Goal: Task Accomplishment & Management: Use online tool/utility

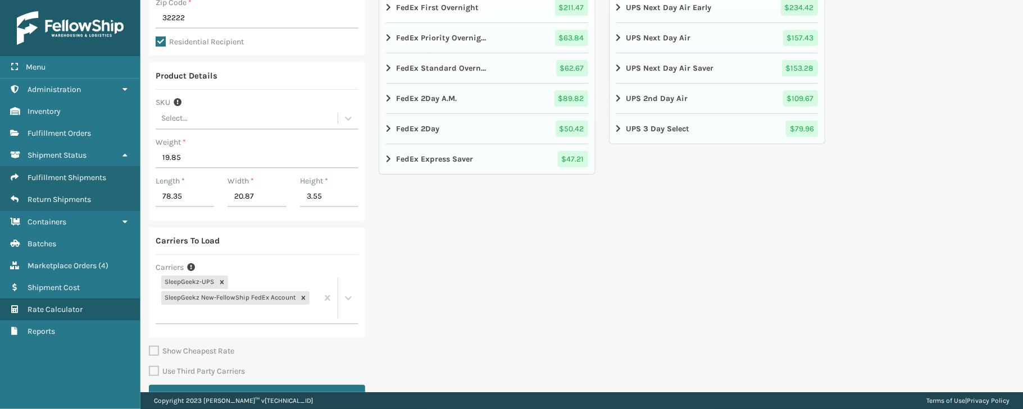
scroll to position [253, 0]
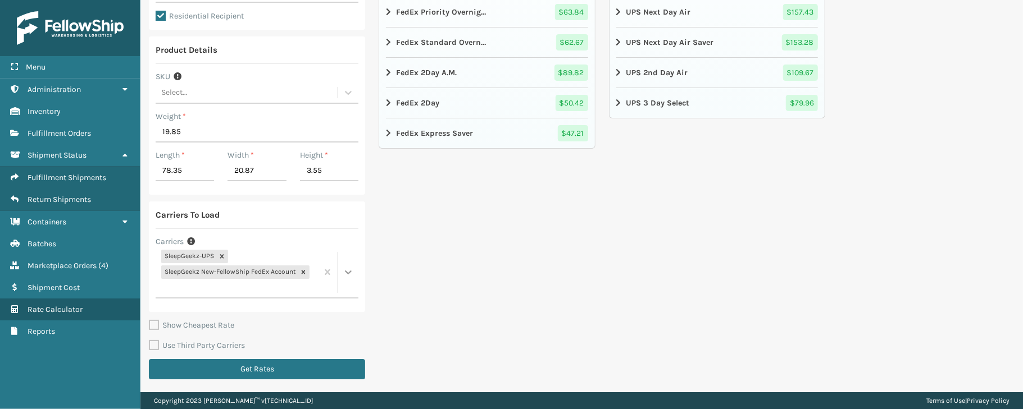
click at [347, 266] on div at bounding box center [348, 272] width 20 height 20
click at [346, 273] on div at bounding box center [337, 272] width 41 height 50
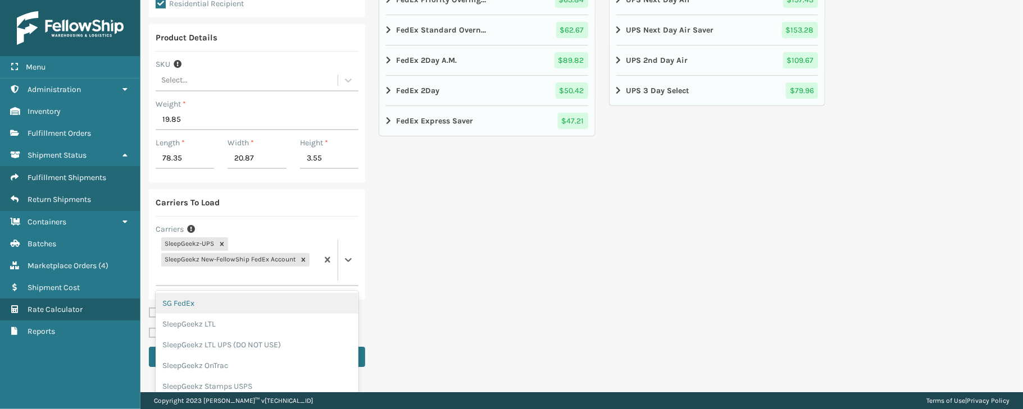
click at [200, 310] on div "SG FedEx" at bounding box center [257, 303] width 203 height 21
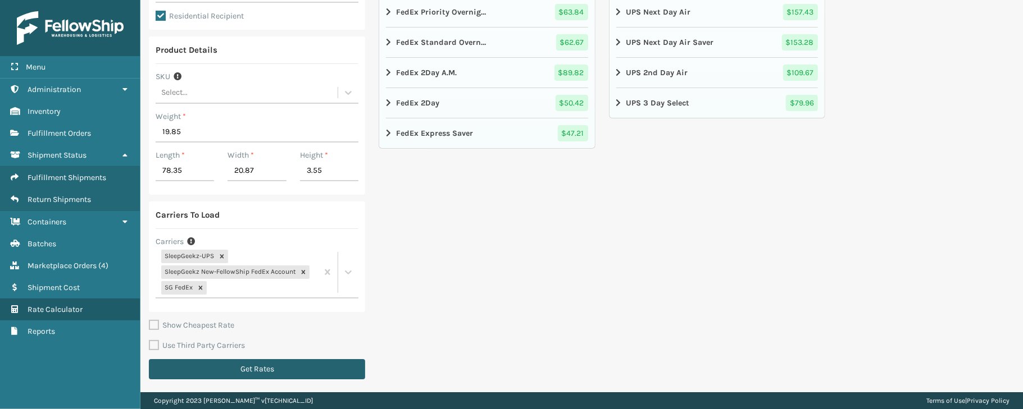
click at [319, 365] on button "Get Rates" at bounding box center [257, 369] width 216 height 20
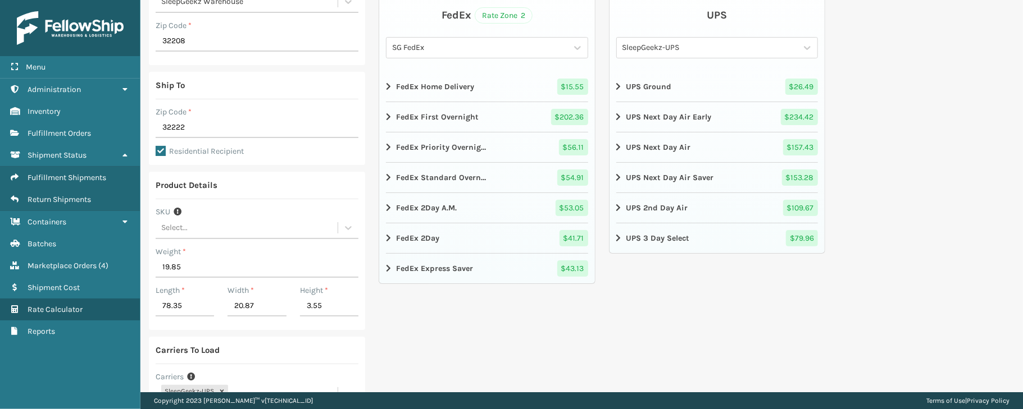
scroll to position [0, 0]
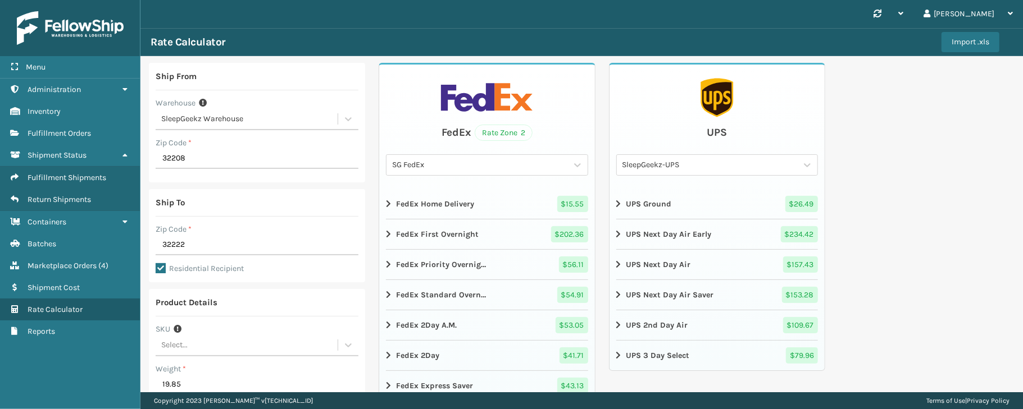
click at [1022, 107] on div "Synchronise all channels [PERSON_NAME] Log Out Rate Calculator Import .xls Ship…" at bounding box center [581, 196] width 882 height 393
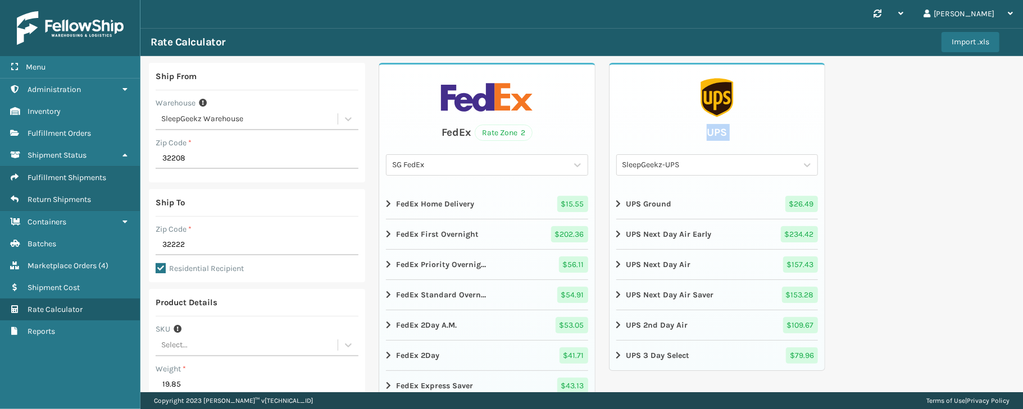
click at [1022, 107] on div "Synchronise all channels [PERSON_NAME] Log Out Rate Calculator Import .xls Ship…" at bounding box center [581, 196] width 882 height 393
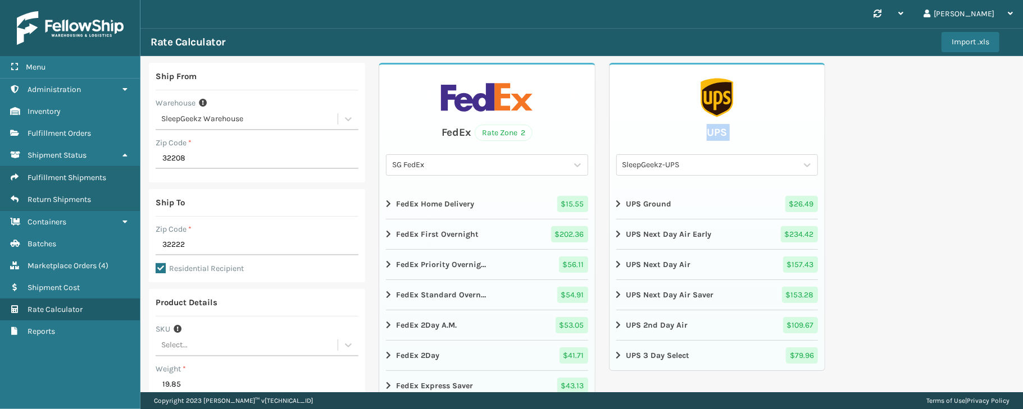
click at [1022, 107] on div "Synchronise all channels [PERSON_NAME] Log Out Rate Calculator Import .xls Ship…" at bounding box center [581, 196] width 882 height 393
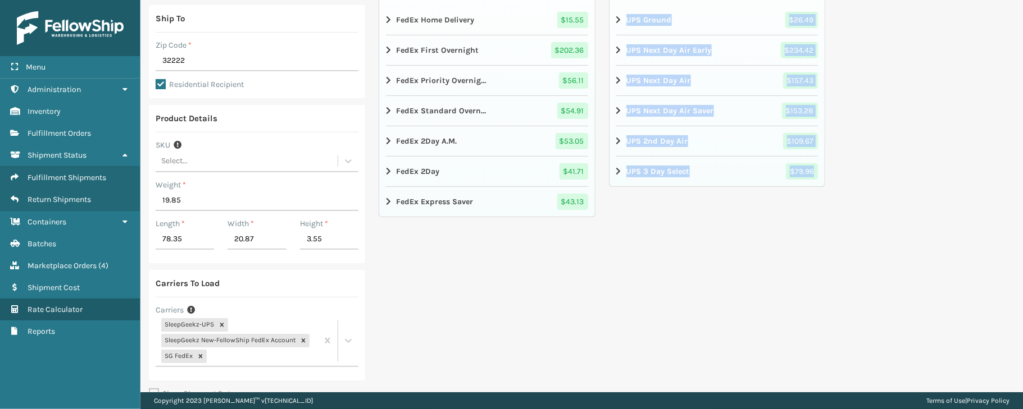
scroll to position [253, 0]
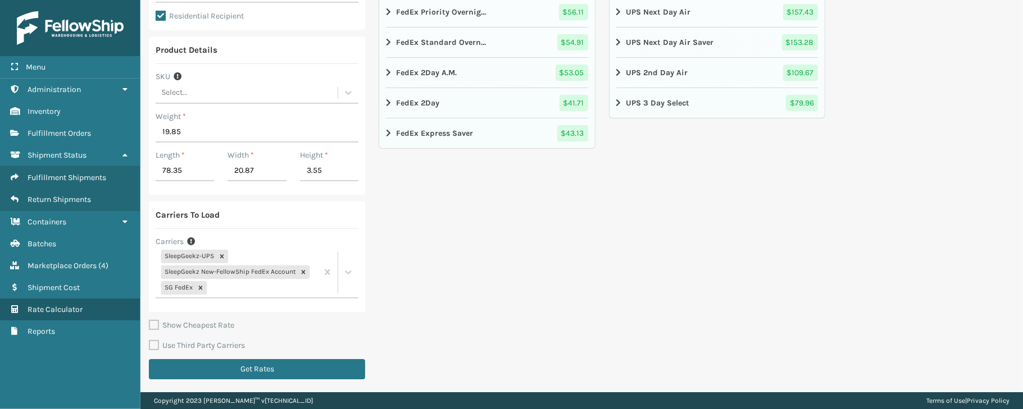
click at [953, 272] on div "Ship From Warehouse SleepGeekz Warehouse Zip Code * 32208 Ship To Zip Code * 32…" at bounding box center [581, 98] width 882 height 590
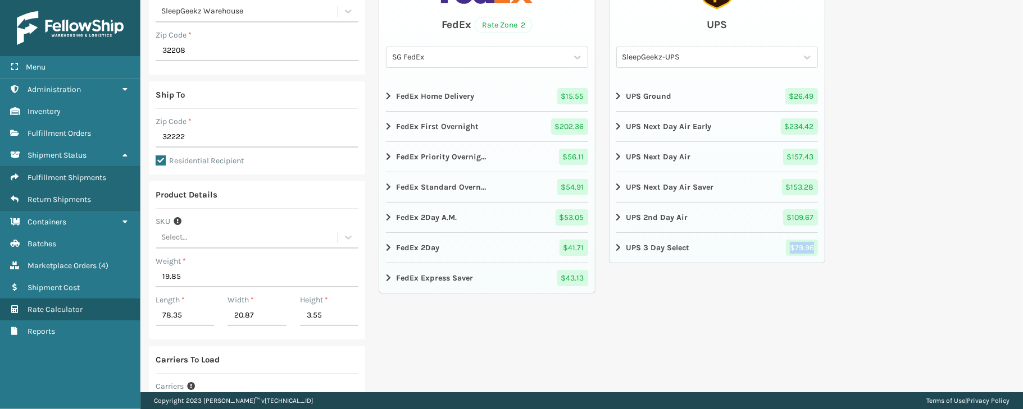
scroll to position [92, 0]
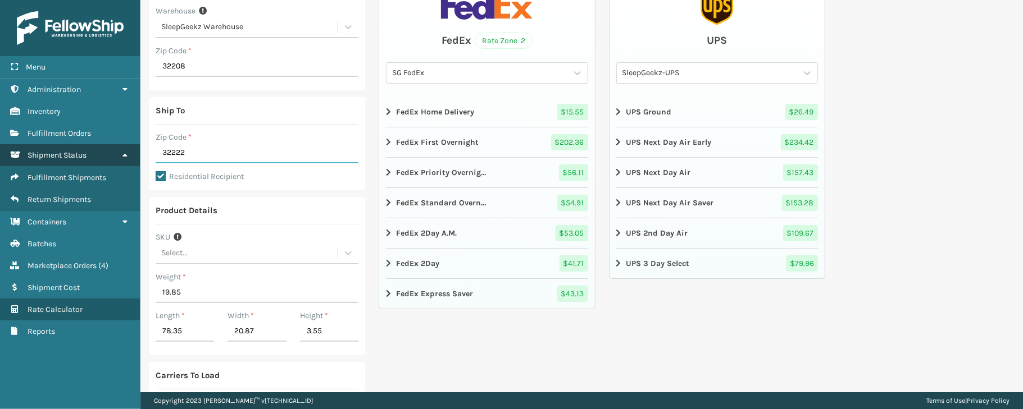
drag, startPoint x: 194, startPoint y: 153, endPoint x: 129, endPoint y: 156, distance: 65.2
click at [129, 0] on div "Menu Containers Administration Containers Inventory Containers Fulfillment Orde…" at bounding box center [511, 0] width 1023 height 0
type input "29044"
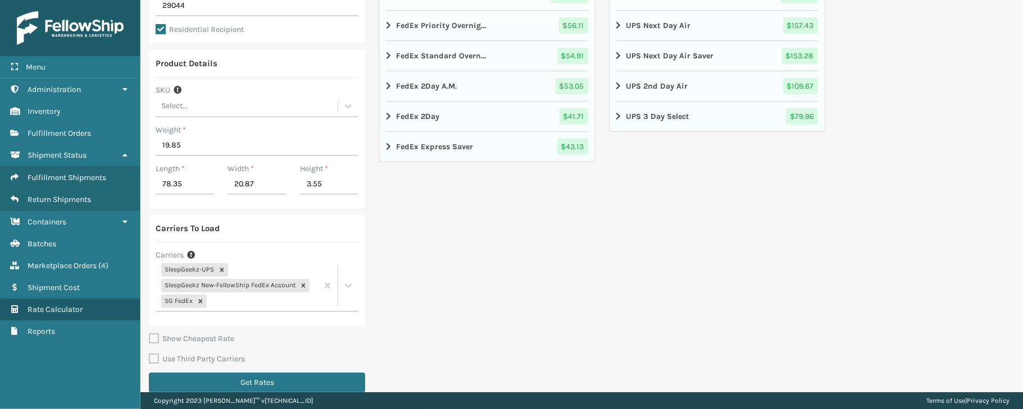
scroll to position [244, 0]
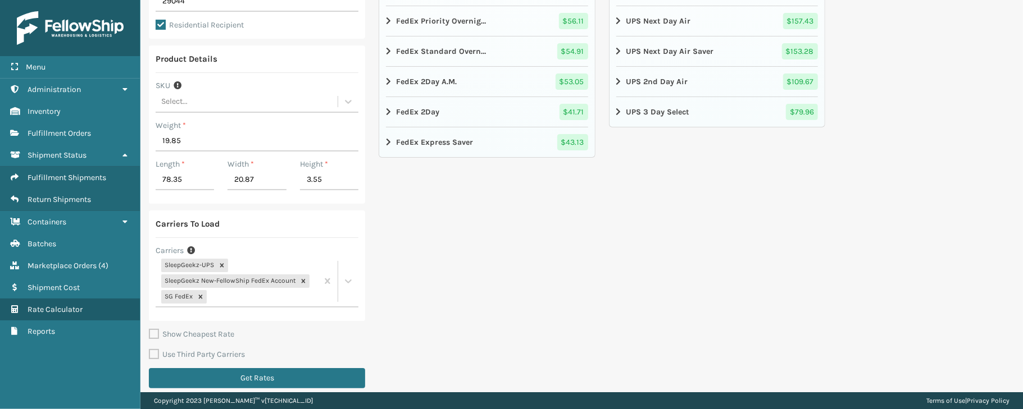
click at [1022, 225] on div "Synchronise all channels [PERSON_NAME] Log Out Containers Rate Calculator Impor…" at bounding box center [581, 196] width 882 height 393
click at [335, 376] on button "Get Rates" at bounding box center [257, 378] width 216 height 20
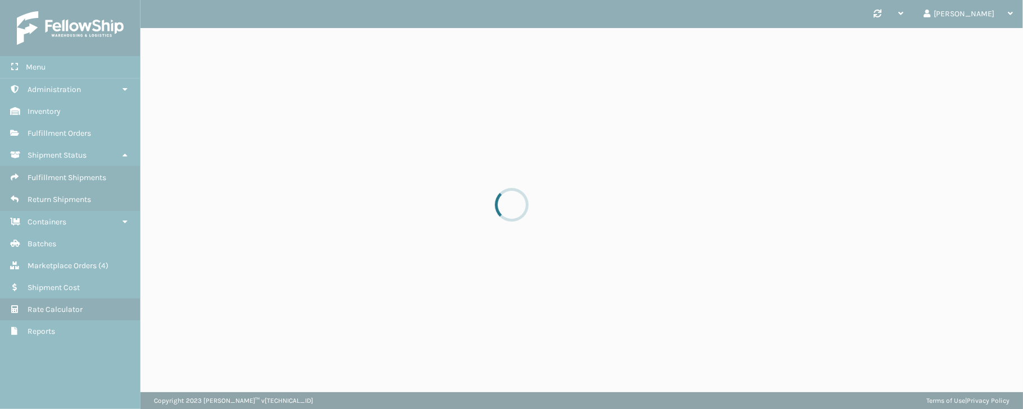
click at [335, 376] on div at bounding box center [511, 204] width 1023 height 409
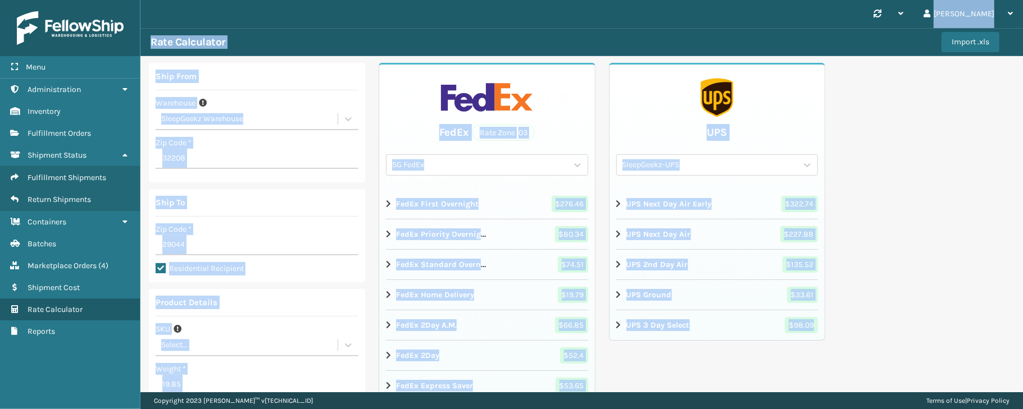
click at [850, 223] on div "Ship From Warehouse SleepGeekz Warehouse Zip Code * 32208 Ship To Zip Code * 29…" at bounding box center [581, 351] width 882 height 590
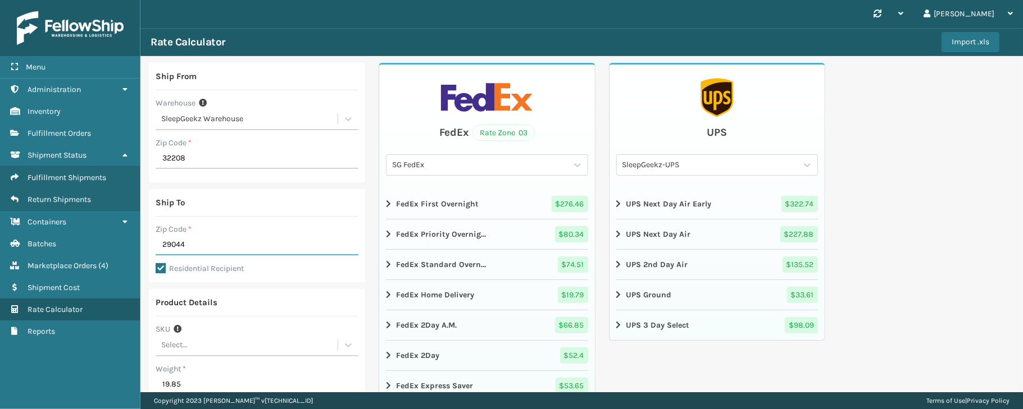
drag, startPoint x: 197, startPoint y: 239, endPoint x: 151, endPoint y: 245, distance: 46.5
click at [151, 245] on div "Ship To Zip Code * 29044 Residential Recipient" at bounding box center [257, 235] width 216 height 93
type input "32569"
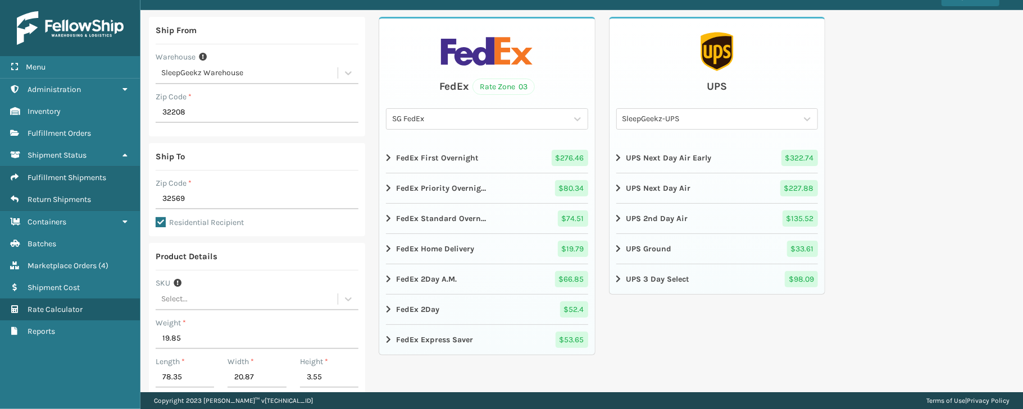
click at [963, 162] on div "Ship From Warehouse SleepGeekz Warehouse Zip Code * 32208 Ship To Zip Code * 32…" at bounding box center [581, 305] width 882 height 590
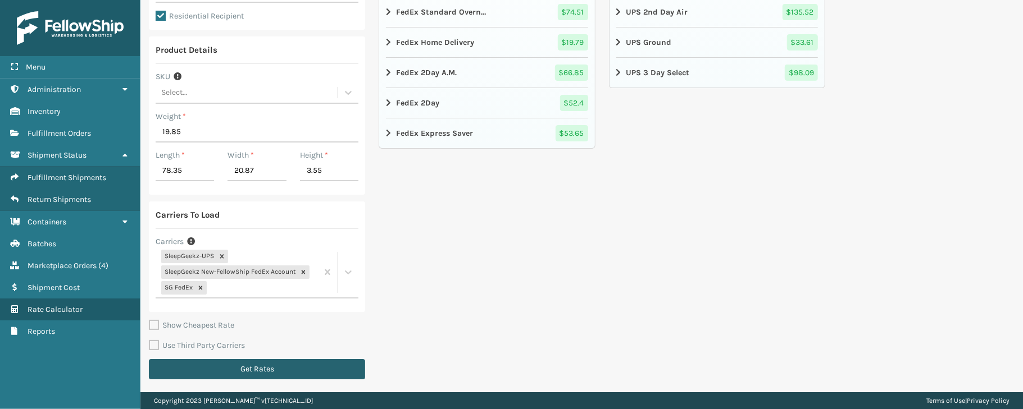
click at [333, 370] on button "Get Rates" at bounding box center [257, 369] width 216 height 20
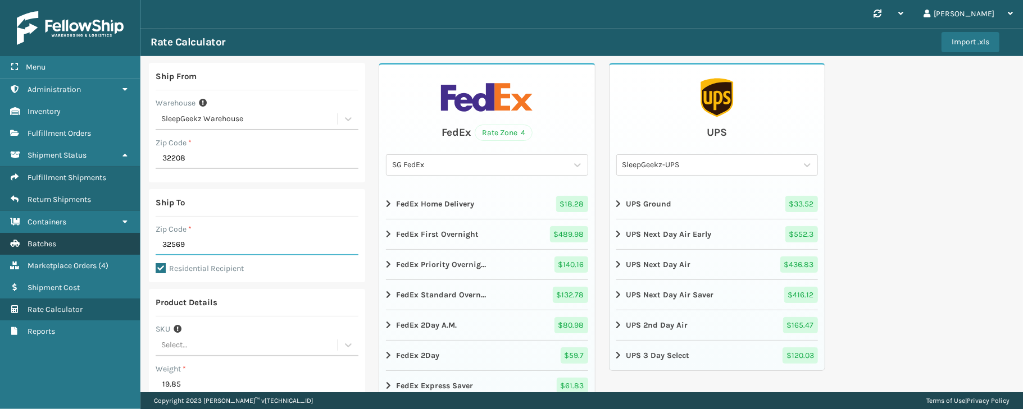
drag, startPoint x: 201, startPoint y: 239, endPoint x: 135, endPoint y: 252, distance: 66.9
click at [135, 0] on div "Menu Containers Administration Containers Inventory Containers Fulfillment Orde…" at bounding box center [511, 0] width 1023 height 0
type input "32222"
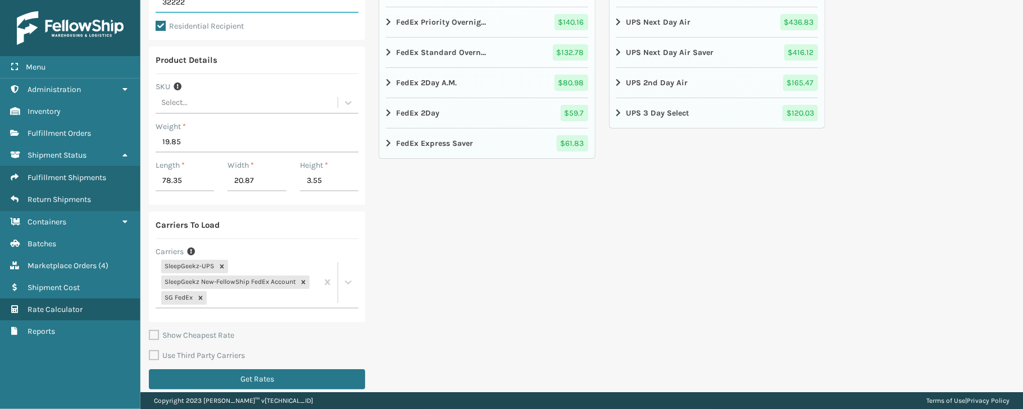
scroll to position [244, 0]
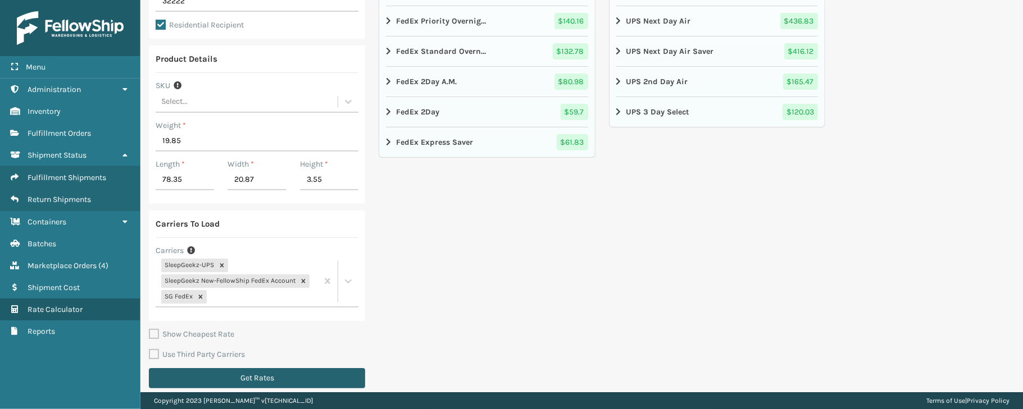
click at [343, 378] on button "Get Rates" at bounding box center [257, 378] width 216 height 20
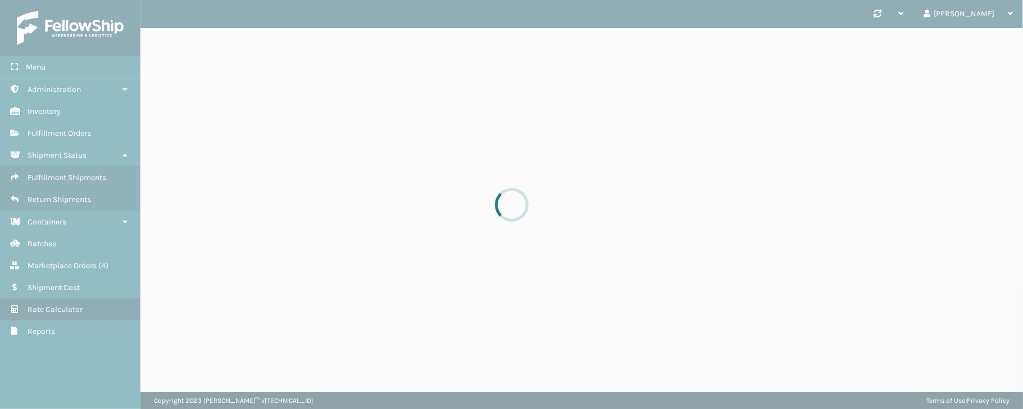
click at [343, 378] on div at bounding box center [511, 204] width 1023 height 409
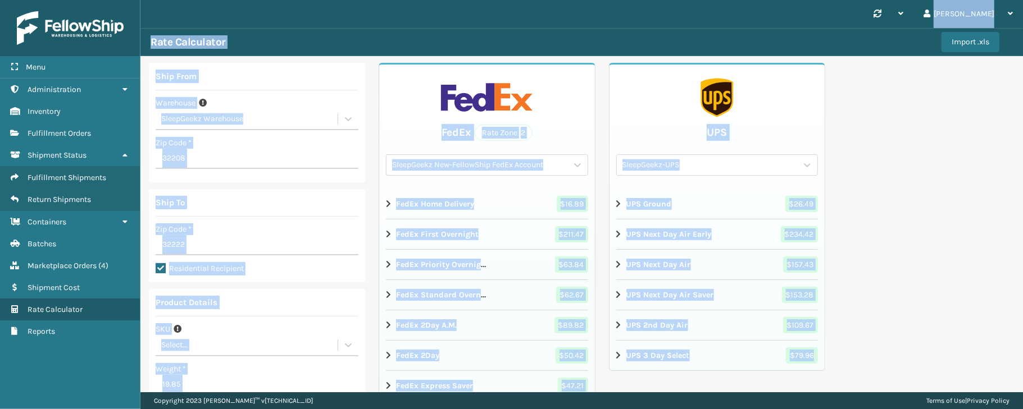
click at [892, 144] on div "Ship From Warehouse SleepGeekz Warehouse Zip Code * 32208 Ship To Zip Code * 32…" at bounding box center [581, 351] width 882 height 590
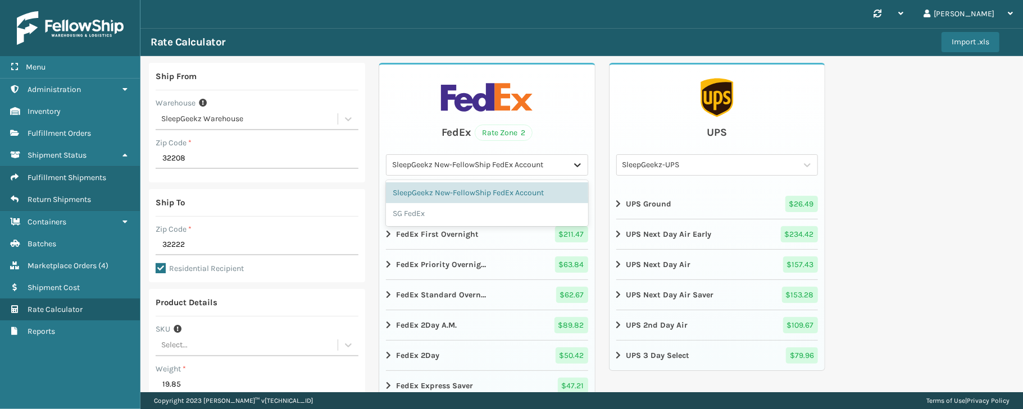
click at [574, 162] on icon at bounding box center [577, 165] width 11 height 11
click at [466, 213] on div "SG FedEx" at bounding box center [487, 213] width 202 height 21
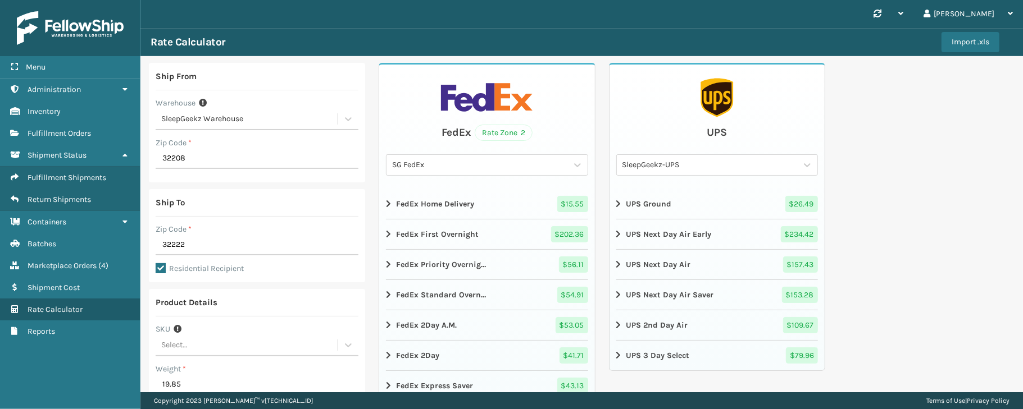
click at [869, 172] on div "Ship From Warehouse SleepGeekz Warehouse Zip Code * 32208 Ship To Zip Code * 32…" at bounding box center [581, 351] width 882 height 590
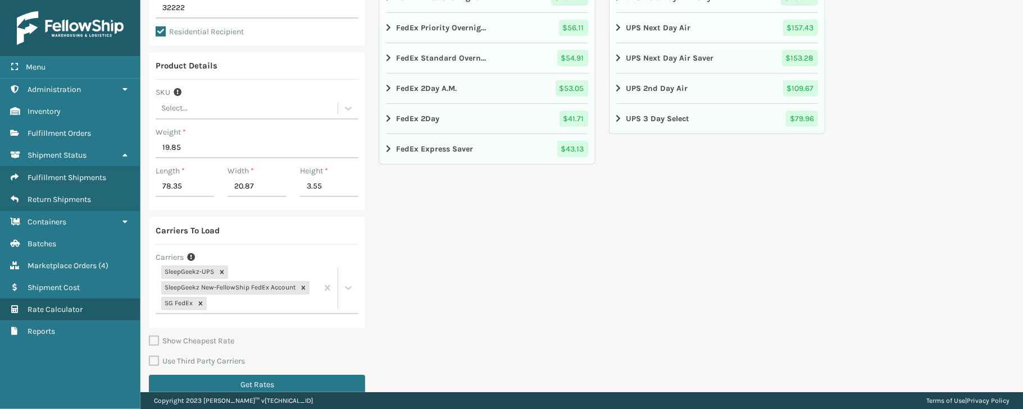
scroll to position [253, 0]
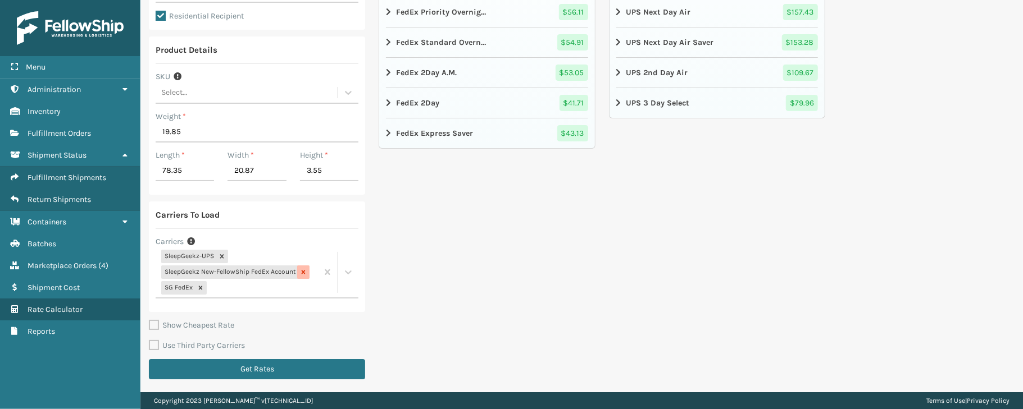
click at [302, 273] on icon at bounding box center [304, 272] width 4 height 4
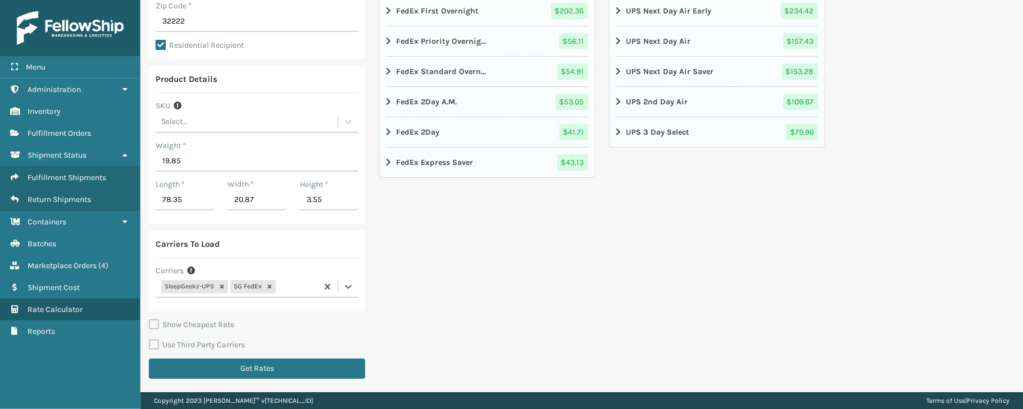
scroll to position [224, 0]
click at [302, 273] on div "Carriers" at bounding box center [257, 271] width 203 height 12
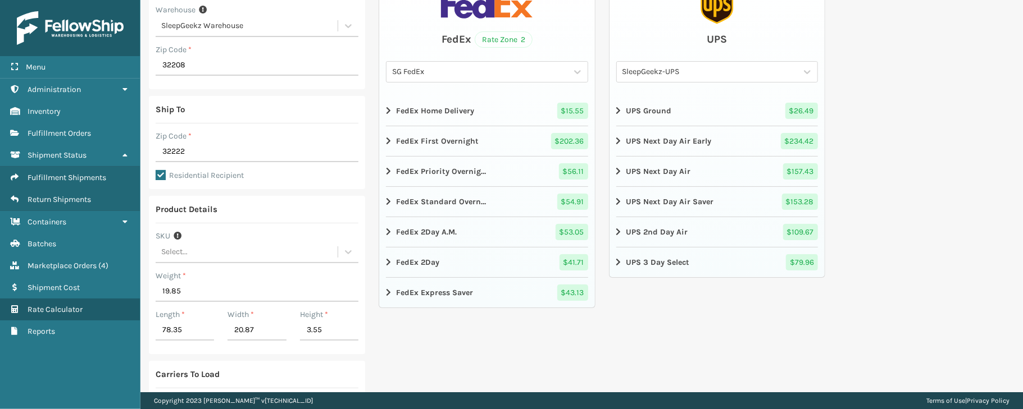
scroll to position [68, 0]
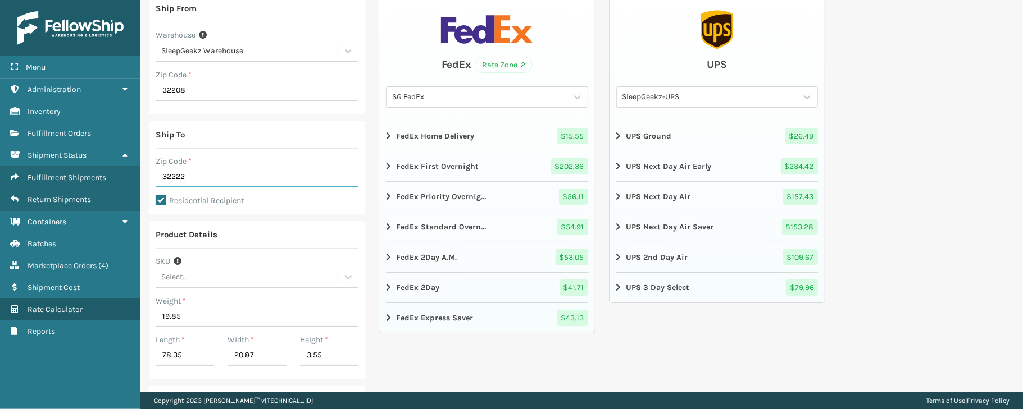
drag, startPoint x: 212, startPoint y: 180, endPoint x: 156, endPoint y: 181, distance: 55.6
click at [156, 181] on input "32222" at bounding box center [257, 177] width 203 height 20
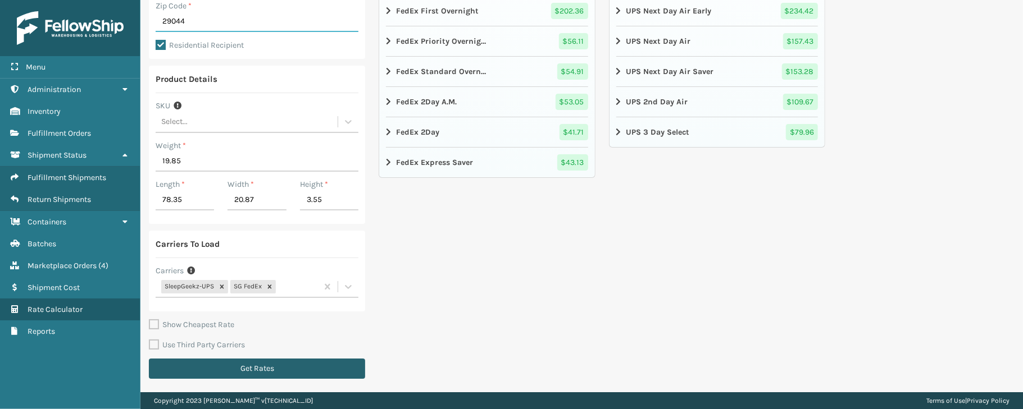
type input "29044"
click at [311, 369] on button "Get Rates" at bounding box center [257, 369] width 216 height 20
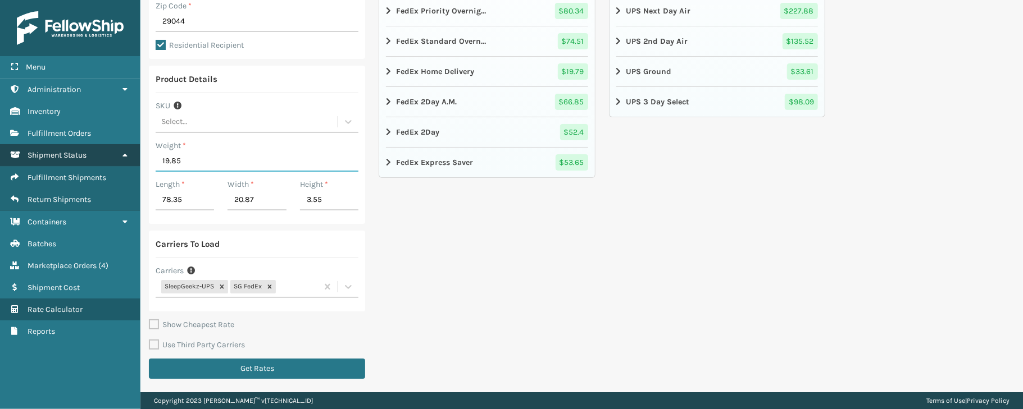
drag, startPoint x: 192, startPoint y: 167, endPoint x: 102, endPoint y: 160, distance: 90.7
click at [102, 0] on div "Menu Containers Administration Containers Inventory Containers Fulfillment Orde…" at bounding box center [511, 0] width 1023 height 0
type input "22.1"
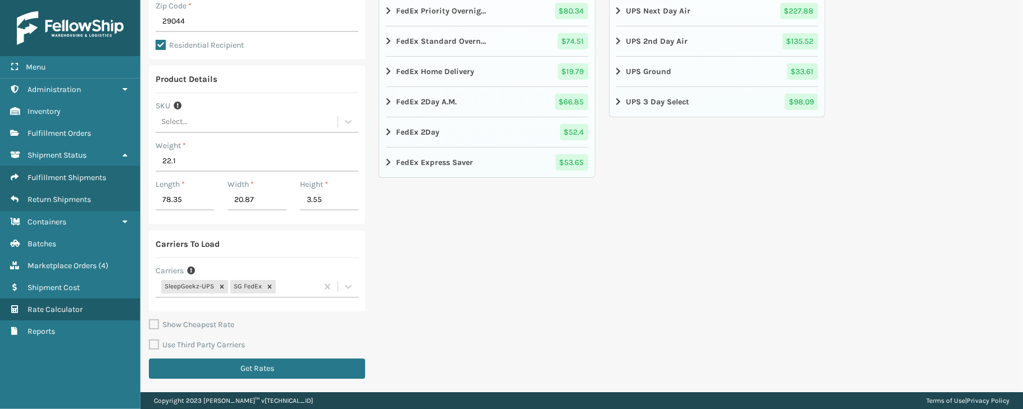
click at [476, 275] on div "FedEx Rate Zone 03 SG FedEx FedEx First Overnight $ 276.46 FedEx Priority Overn…" at bounding box center [487, 112] width 216 height 546
drag, startPoint x: 201, startPoint y: 198, endPoint x: 140, endPoint y: 205, distance: 60.5
click at [140, 205] on div "Ship From Warehouse SleepGeekz Warehouse Zip Code * 32208 Ship To Zip Code * 29…" at bounding box center [581, 113] width 882 height 560
type input "62.99"
drag, startPoint x: 263, startPoint y: 206, endPoint x: 219, endPoint y: 205, distance: 44.4
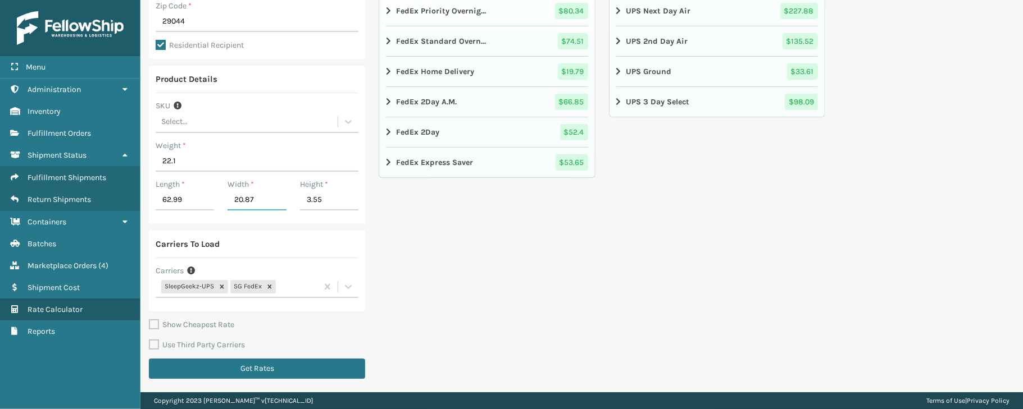
click at [221, 205] on div "Width * 20.87" at bounding box center [257, 198] width 72 height 39
type input "24.4"
click at [432, 275] on div "FedEx Rate Zone 03 SG FedEx FedEx First Overnight $ 276.46 FedEx Priority Overn…" at bounding box center [487, 112] width 216 height 546
click at [301, 367] on button "Get Rates" at bounding box center [257, 369] width 216 height 20
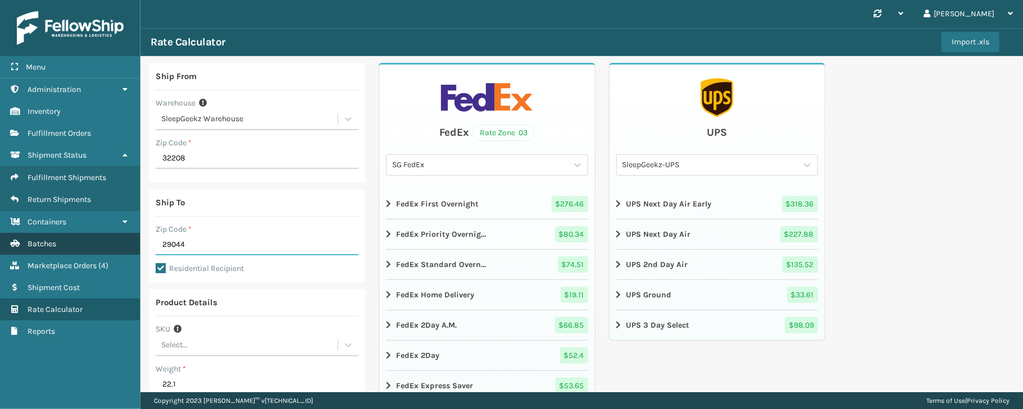
drag, startPoint x: 199, startPoint y: 245, endPoint x: 134, endPoint y: 241, distance: 65.3
click at [134, 0] on div "Menu Containers Administration Containers Inventory Containers Fulfillment Orde…" at bounding box center [511, 0] width 1023 height 0
type input "32222"
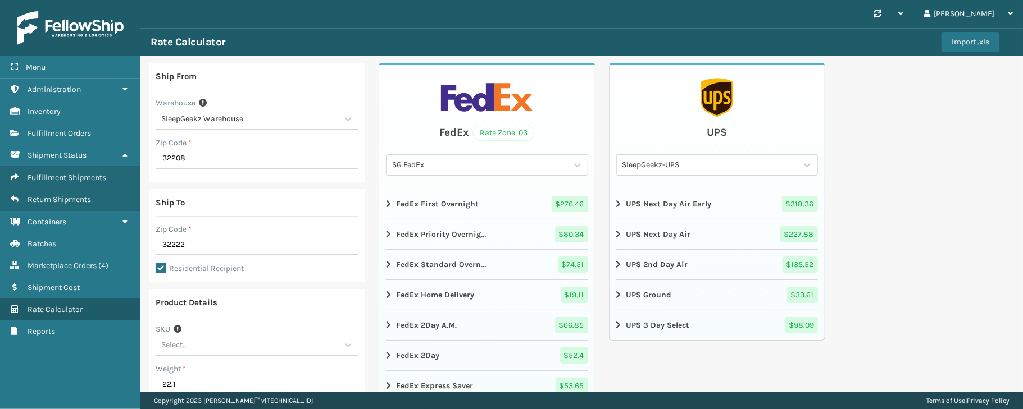
click at [874, 146] on div "Ship From Warehouse SleepGeekz Warehouse Zip Code * 32208 Ship To Zip Code * 32…" at bounding box center [581, 336] width 882 height 560
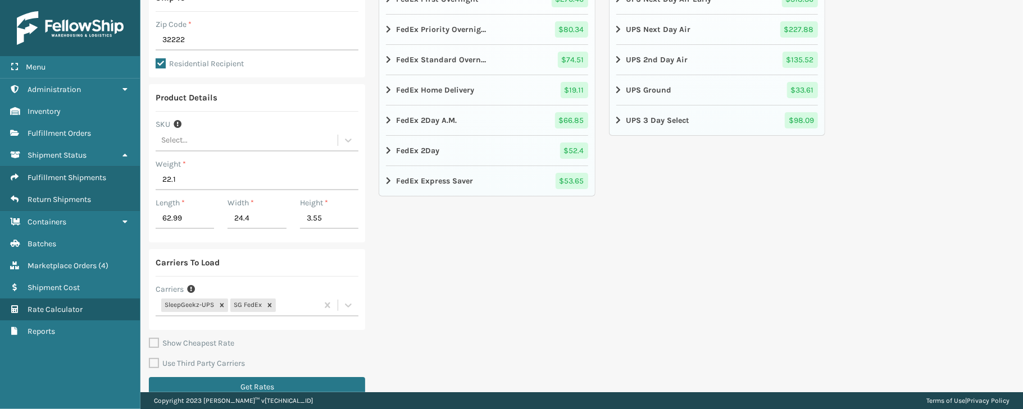
scroll to position [224, 0]
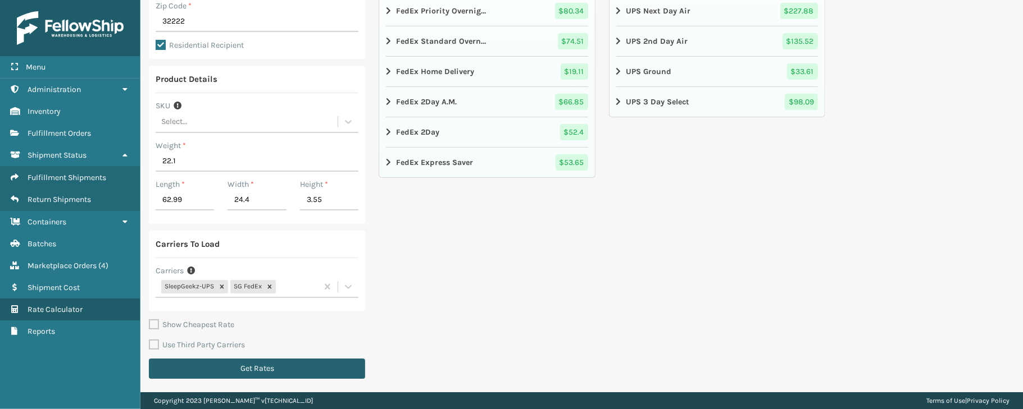
click at [332, 367] on button "Get Rates" at bounding box center [257, 369] width 216 height 20
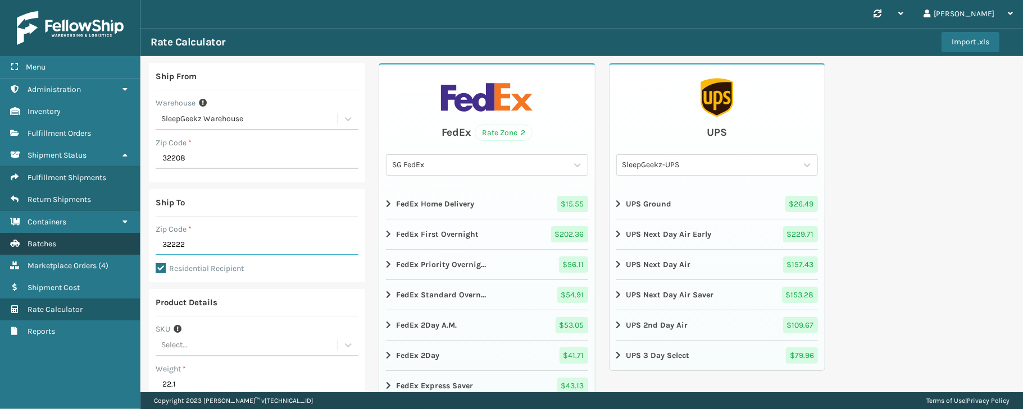
drag, startPoint x: 192, startPoint y: 242, endPoint x: 120, endPoint y: 252, distance: 72.0
click at [120, 0] on div "Menu Containers Administration Containers Inventory Containers Fulfillment Orde…" at bounding box center [511, 0] width 1023 height 0
type input "32569"
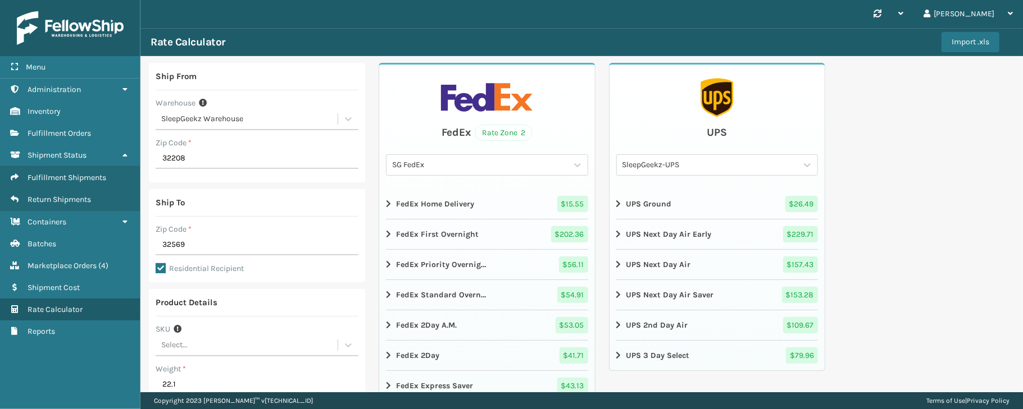
click at [966, 165] on div "Ship From Warehouse SleepGeekz Warehouse Zip Code * 32208 Ship To Zip Code * 32…" at bounding box center [581, 336] width 882 height 560
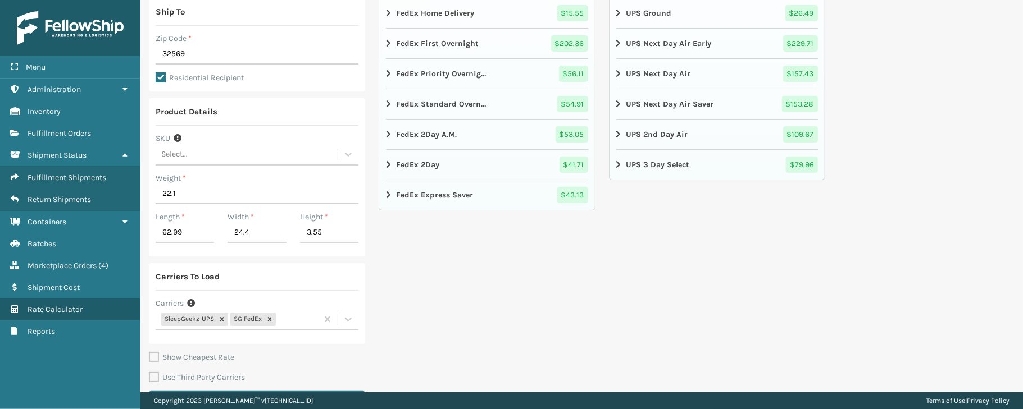
scroll to position [224, 0]
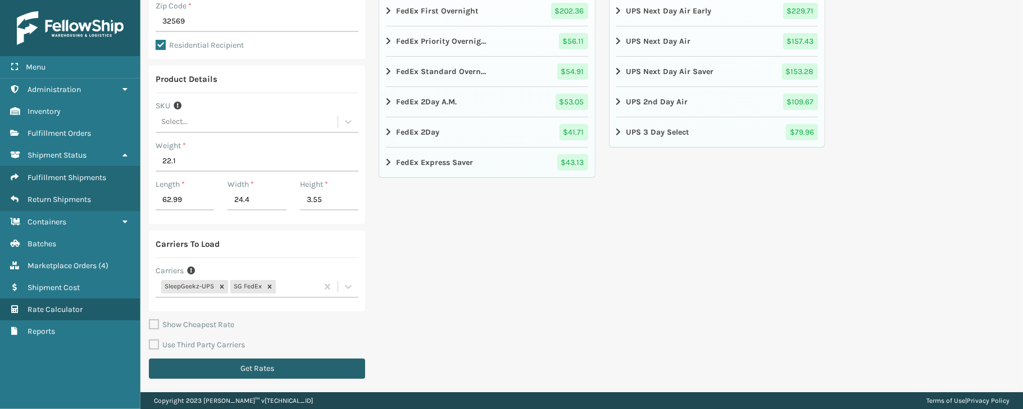
click at [266, 368] on button "Get Rates" at bounding box center [257, 369] width 216 height 20
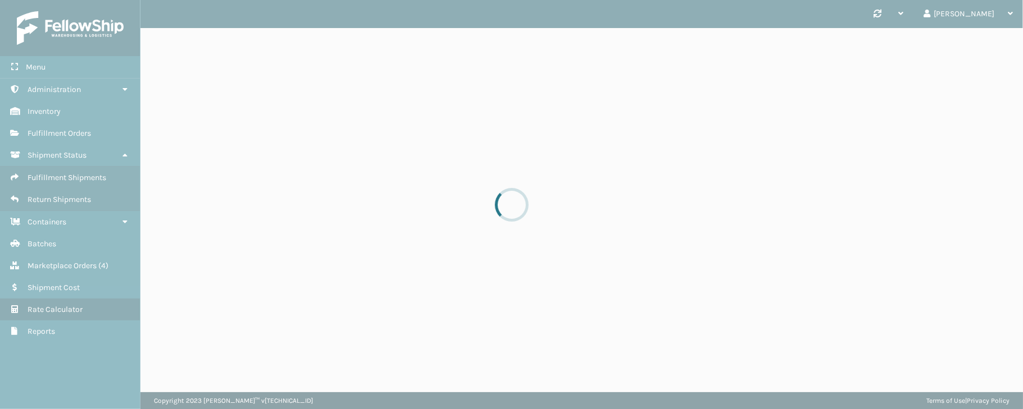
scroll to position [0, 0]
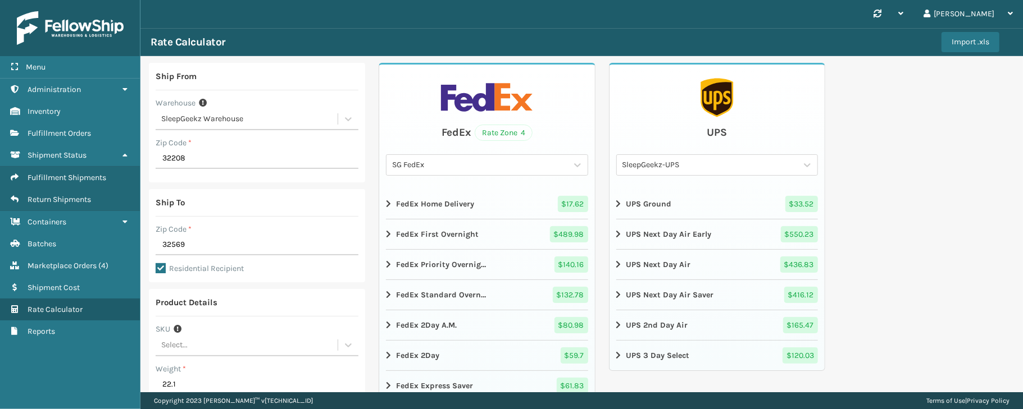
click at [192, 385] on input "22.1" at bounding box center [257, 385] width 203 height 20
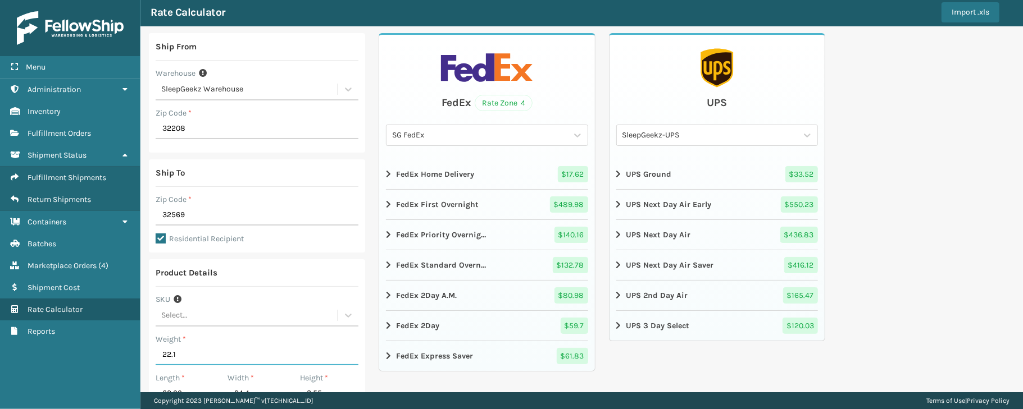
drag, startPoint x: 192, startPoint y: 385, endPoint x: 133, endPoint y: 381, distance: 59.1
click at [133, 0] on div "Menu Containers Administration Containers Inventory Containers Fulfillment Orde…" at bounding box center [511, 0] width 1023 height 0
type input "19.85"
click at [924, 218] on div "Ship From Warehouse SleepGeekz Warehouse Zip Code * 32208 Ship To Zip Code * 32…" at bounding box center [581, 306] width 882 height 560
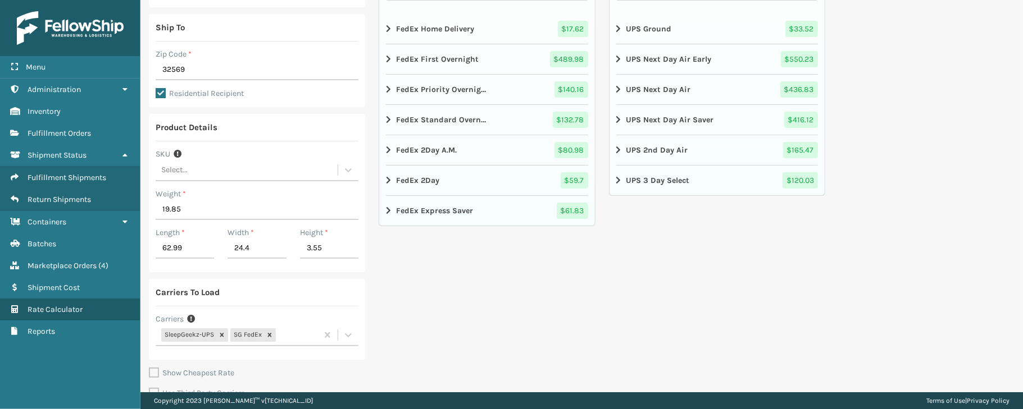
scroll to position [224, 0]
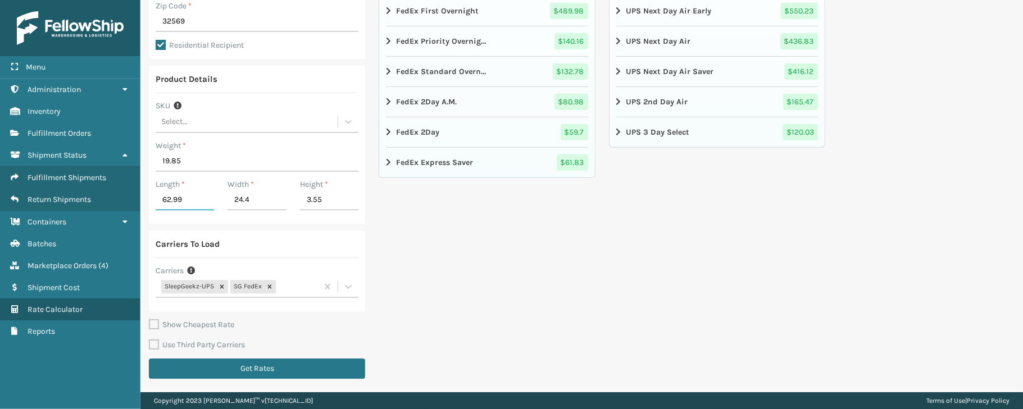
drag, startPoint x: 185, startPoint y: 203, endPoint x: 156, endPoint y: 206, distance: 29.3
click at [156, 206] on input "62.99" at bounding box center [185, 200] width 58 height 20
type input "32.28"
click at [335, 203] on input "3.55" at bounding box center [329, 200] width 58 height 20
drag, startPoint x: 329, startPoint y: 202, endPoint x: 309, endPoint y: 203, distance: 20.2
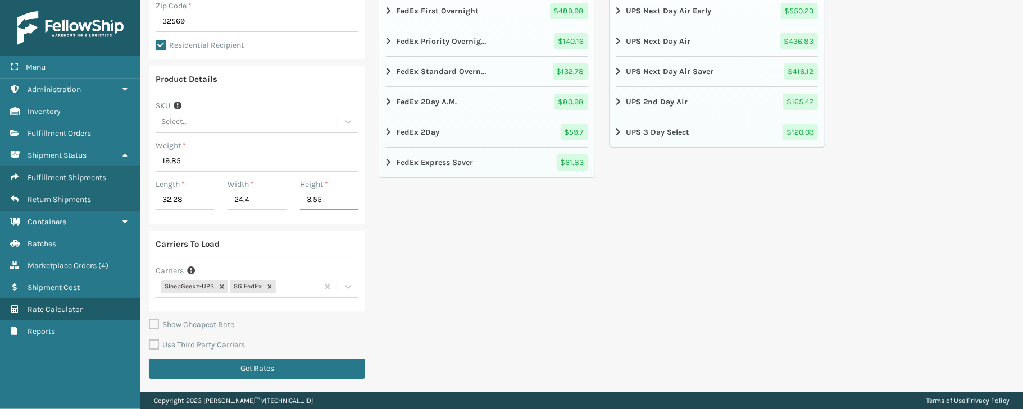
click at [309, 203] on input "3.55" at bounding box center [329, 200] width 58 height 20
type input "3"
type input "7.48"
click at [431, 248] on div "FedEx Rate Zone 4 SG FedEx FedEx Home Delivery $ 17.62 FedEx First Overnight $ …" at bounding box center [487, 112] width 216 height 546
click at [289, 364] on button "Get Rates" at bounding box center [257, 369] width 216 height 20
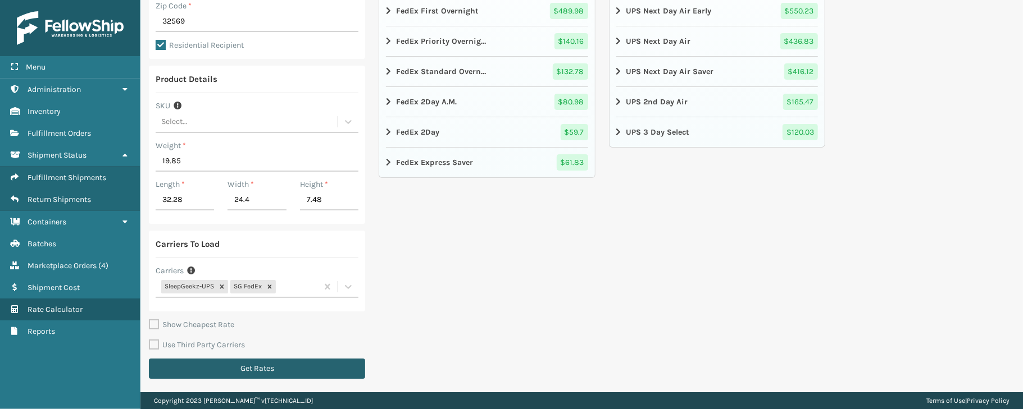
scroll to position [0, 0]
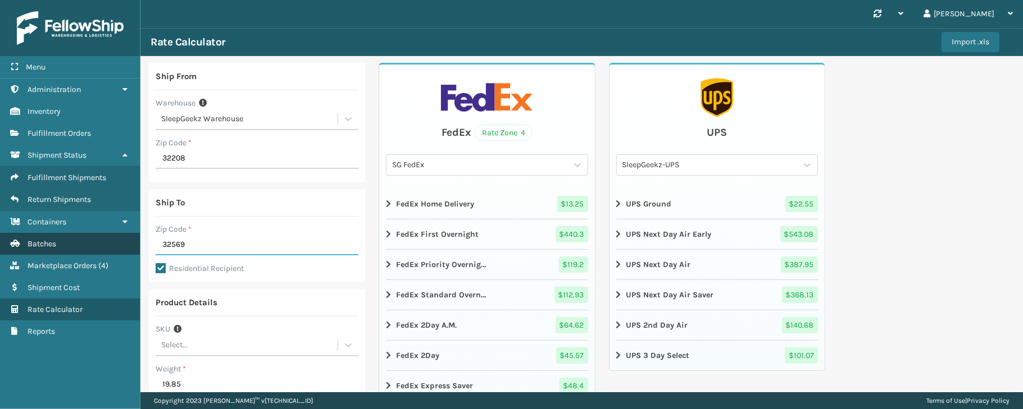
drag, startPoint x: 211, startPoint y: 245, endPoint x: 120, endPoint y: 239, distance: 91.2
click at [120, 0] on div "Menu Containers Administration Containers Inventory Containers Fulfillment Orde…" at bounding box center [511, 0] width 1023 height 0
type input "29044"
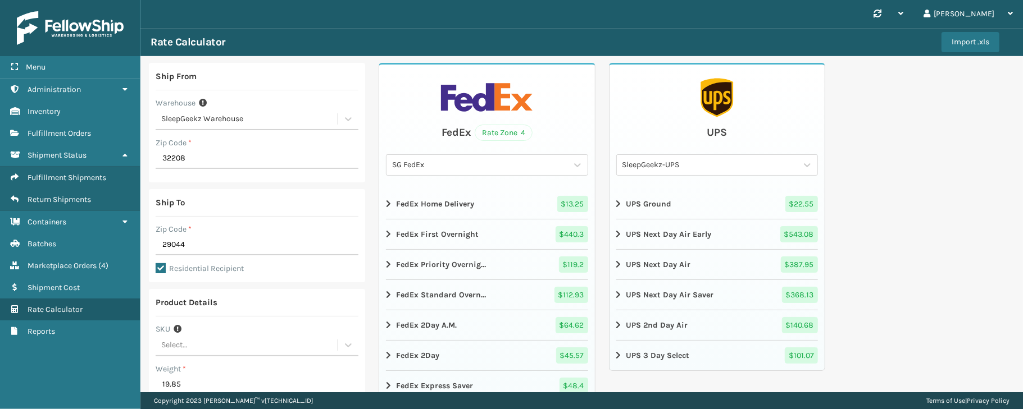
click at [891, 233] on div "Ship From Warehouse SleepGeekz Warehouse Zip Code * 32208 Ship To Zip Code * 29…" at bounding box center [581, 336] width 882 height 560
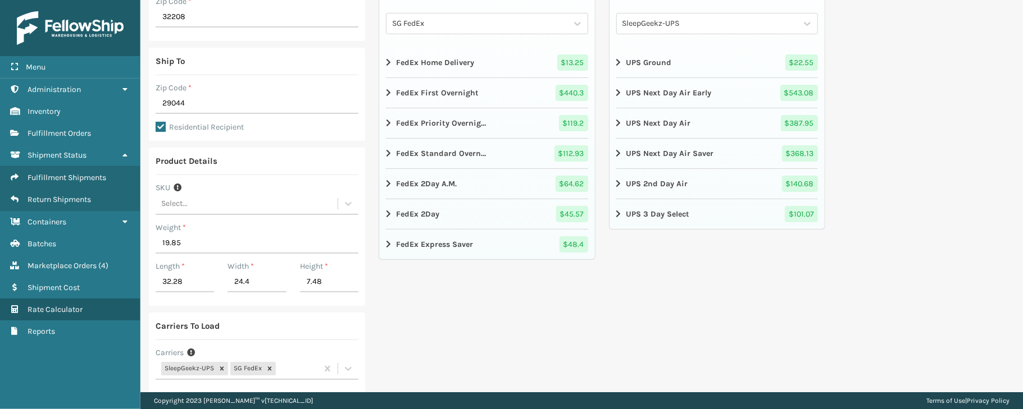
scroll to position [224, 0]
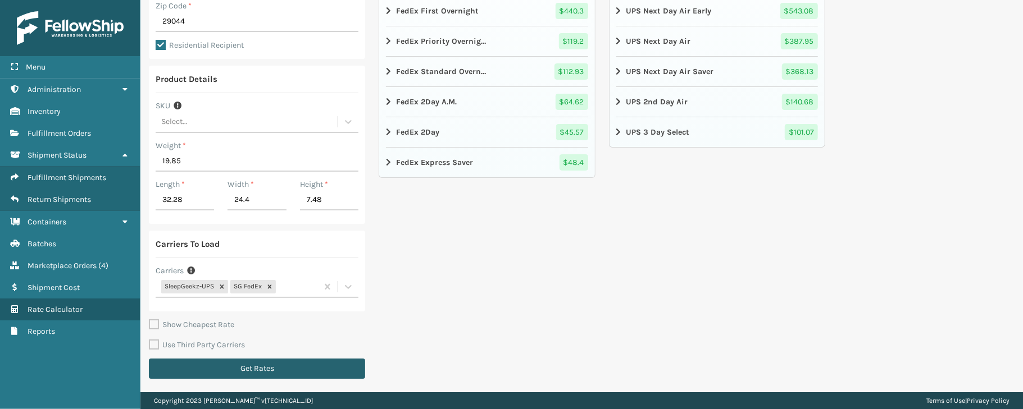
click at [327, 362] on button "Get Rates" at bounding box center [257, 369] width 216 height 20
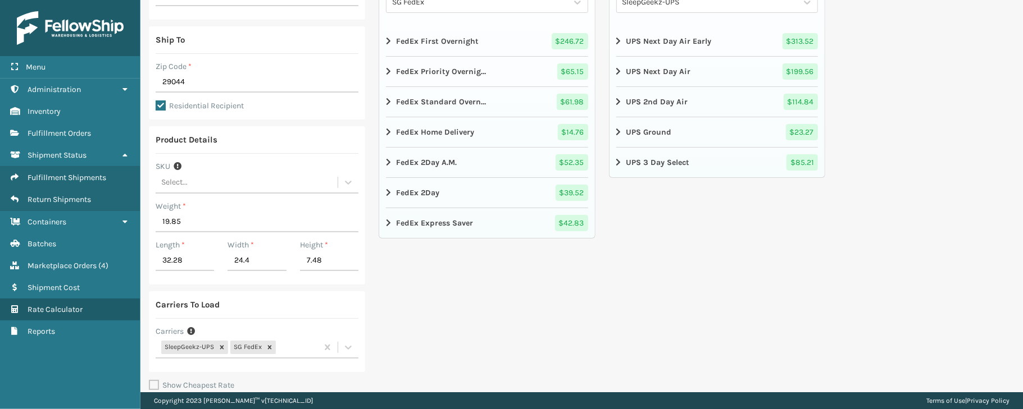
scroll to position [172, 0]
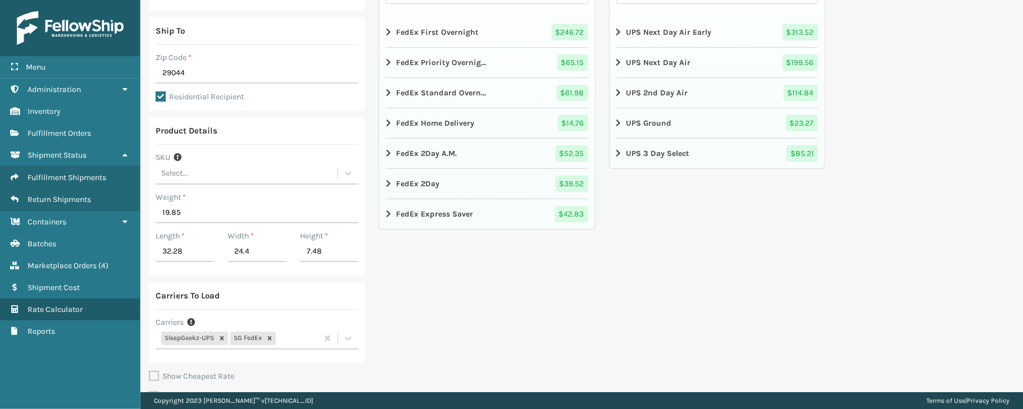
drag, startPoint x: 717, startPoint y: 409, endPoint x: 858, endPoint y: 297, distance: 180.7
click at [858, 297] on div "Ship From Warehouse SleepGeekz Warehouse Zip Code * 32208 Ship To Zip Code * 29…" at bounding box center [581, 164] width 882 height 560
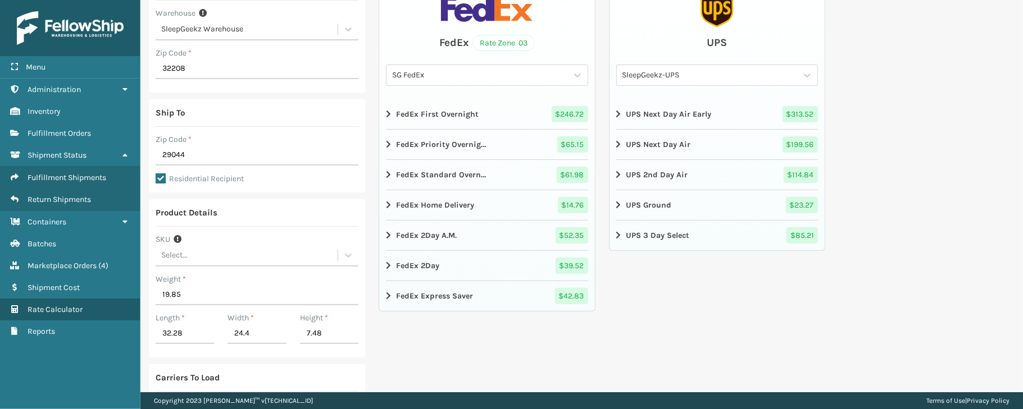
scroll to position [48, 0]
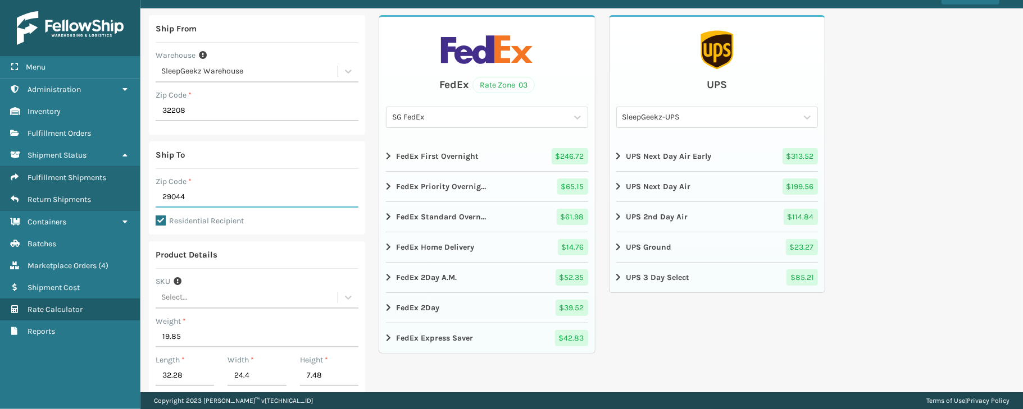
drag, startPoint x: 198, startPoint y: 198, endPoint x: 162, endPoint y: 201, distance: 35.5
click at [162, 201] on input "29044" at bounding box center [257, 198] width 203 height 20
type input "32222"
click at [906, 152] on div "Ship From Warehouse SleepGeekz Warehouse Zip Code * 32208 Ship To Zip Code * 32…" at bounding box center [581, 288] width 882 height 560
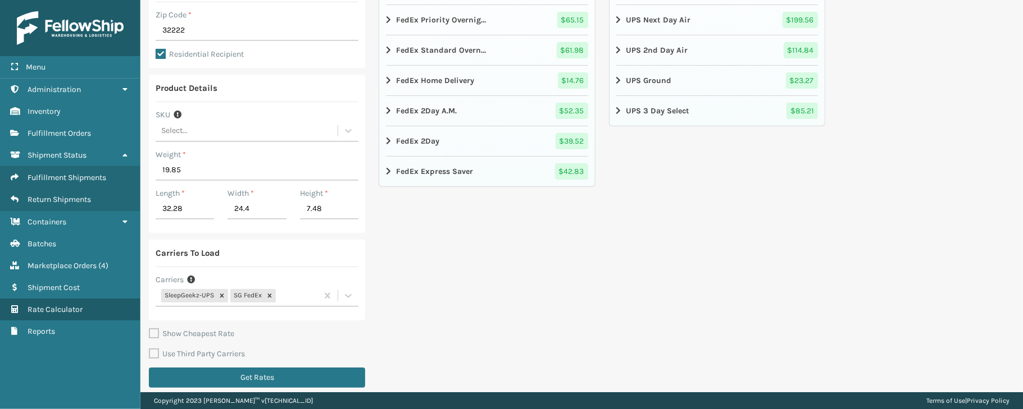
scroll to position [224, 0]
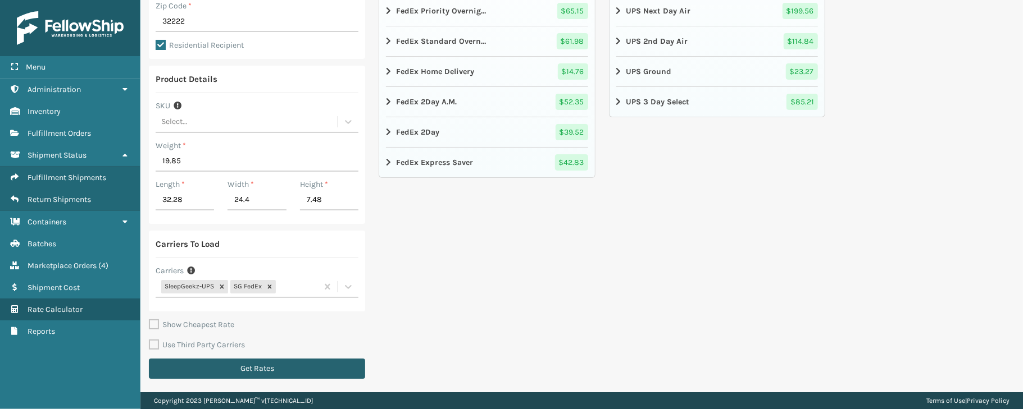
click at [300, 366] on button "Get Rates" at bounding box center [257, 369] width 216 height 20
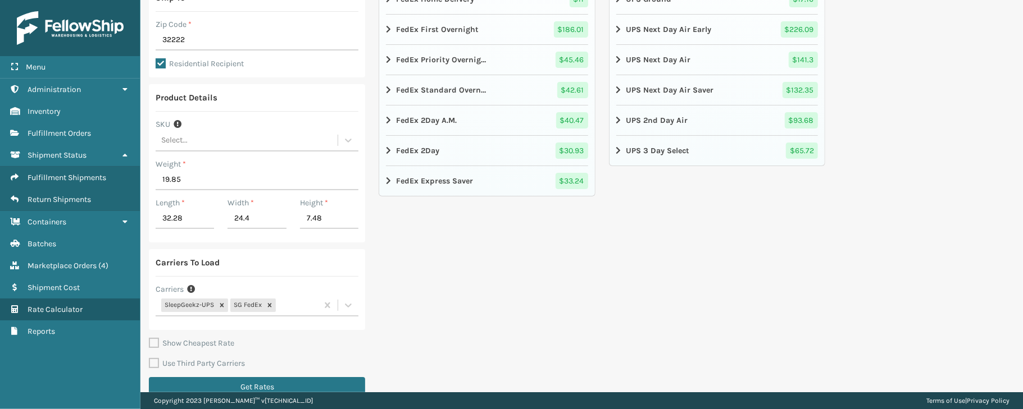
scroll to position [220, 0]
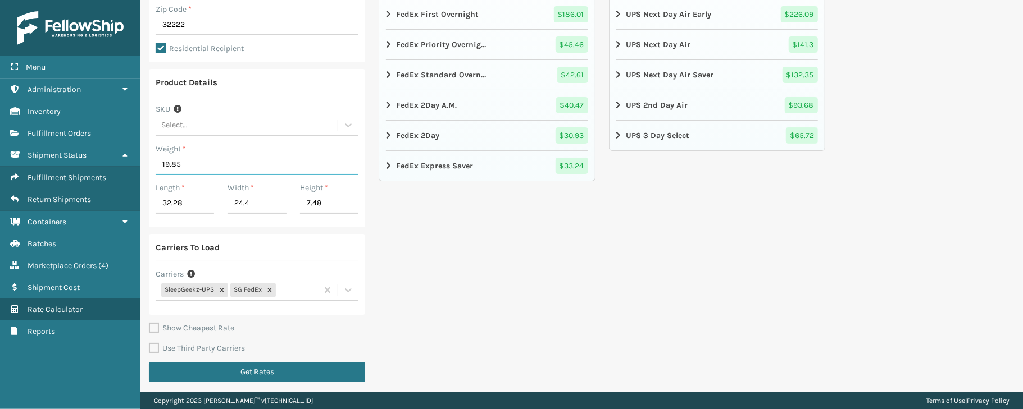
drag, startPoint x: 196, startPoint y: 167, endPoint x: 140, endPoint y: 171, distance: 56.3
click at [140, 171] on div "Ship From Warehouse SleepGeekz Warehouse Zip Code * 32208 Ship To Zip Code * 32…" at bounding box center [581, 116] width 882 height 560
type input "22.1"
click at [198, 203] on input "32.28" at bounding box center [185, 204] width 58 height 20
drag, startPoint x: 198, startPoint y: 203, endPoint x: 154, endPoint y: 211, distance: 45.2
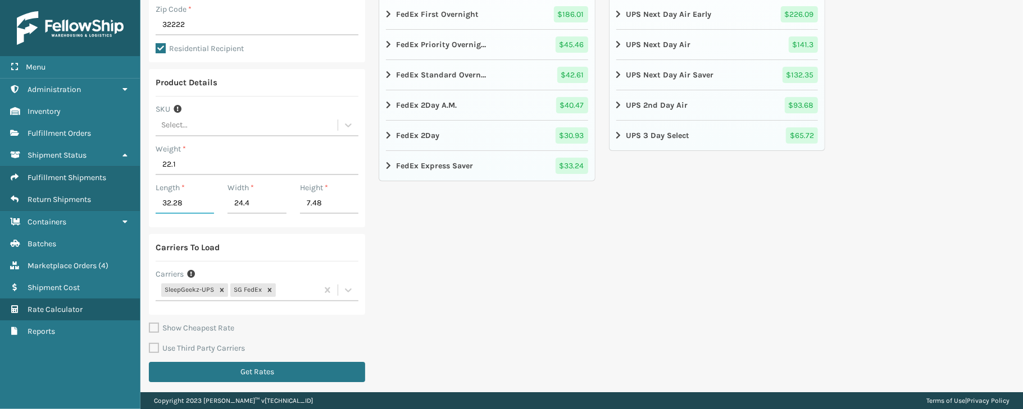
click at [154, 211] on div "Length * 32.28" at bounding box center [185, 201] width 72 height 39
type input "40.16"
click at [497, 246] on div "FedEx Rate Zone 2 SG FedEx FedEx Home Delivery $ 11 FedEx First Overnight $ 186…" at bounding box center [487, 116] width 216 height 546
click at [580, 293] on div "FedEx Rate Zone 2 SG FedEx FedEx Home Delivery $ 11 FedEx First Overnight $ 186…" at bounding box center [487, 116] width 216 height 546
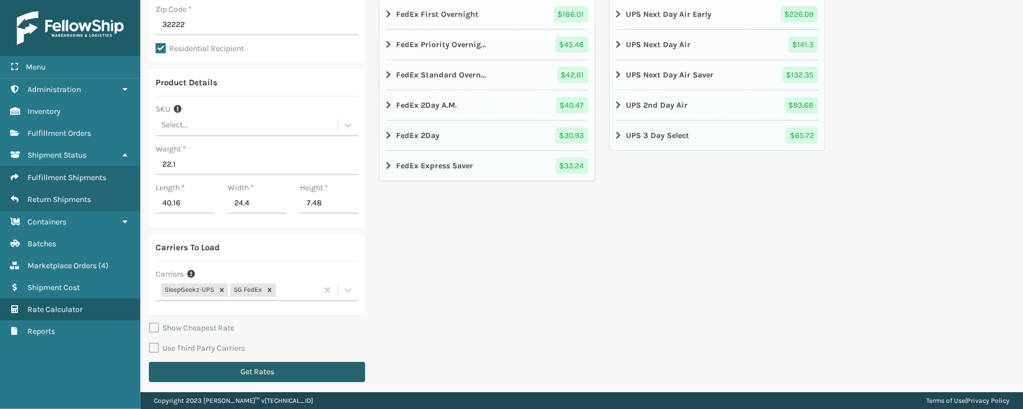
click at [337, 372] on button "Get Rates" at bounding box center [257, 372] width 216 height 20
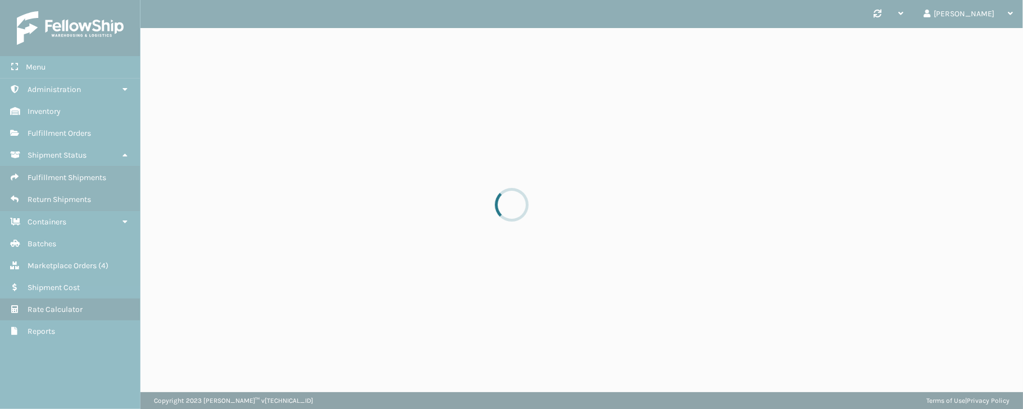
scroll to position [0, 0]
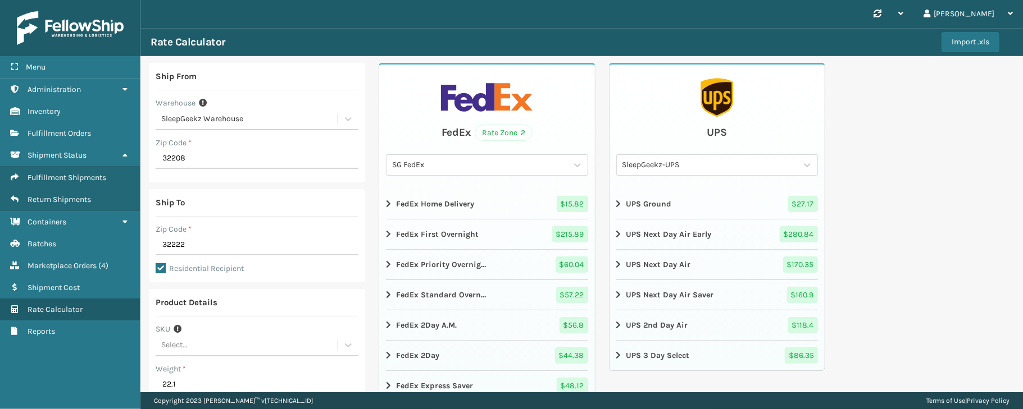
click at [917, 169] on div "Ship From Warehouse SleepGeekz Warehouse Zip Code * 32208 Ship To Zip Code * 32…" at bounding box center [581, 336] width 882 height 560
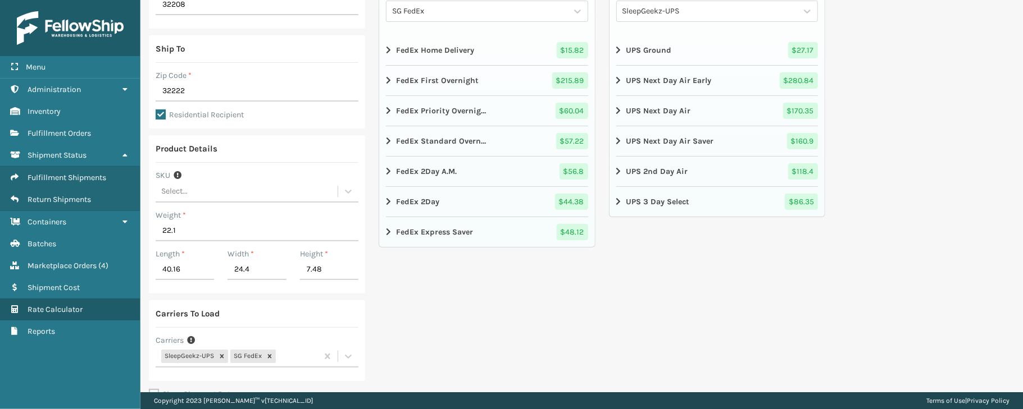
scroll to position [160, 0]
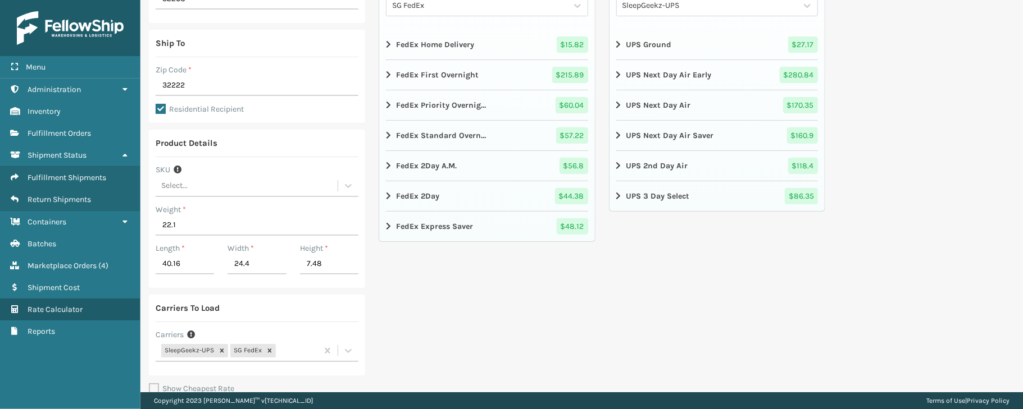
click at [48, 399] on div "Menu Containers Administration Containers Inventory Containers Fulfillment Orde…" at bounding box center [70, 204] width 140 height 409
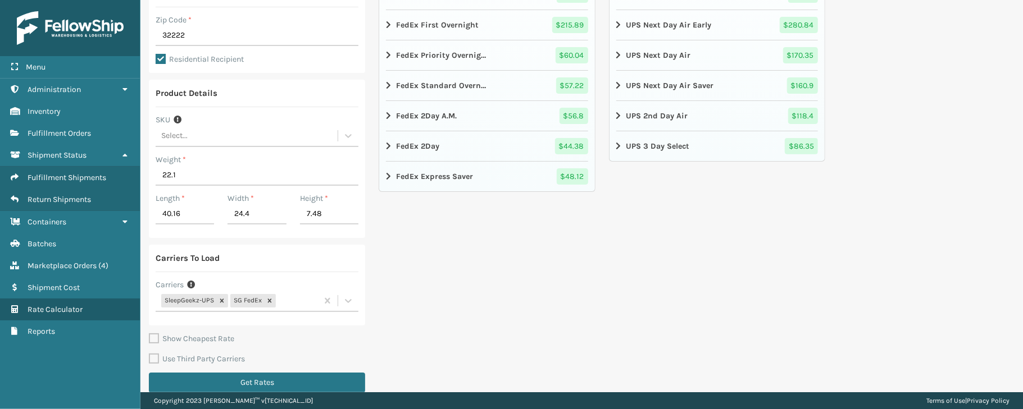
scroll to position [224, 0]
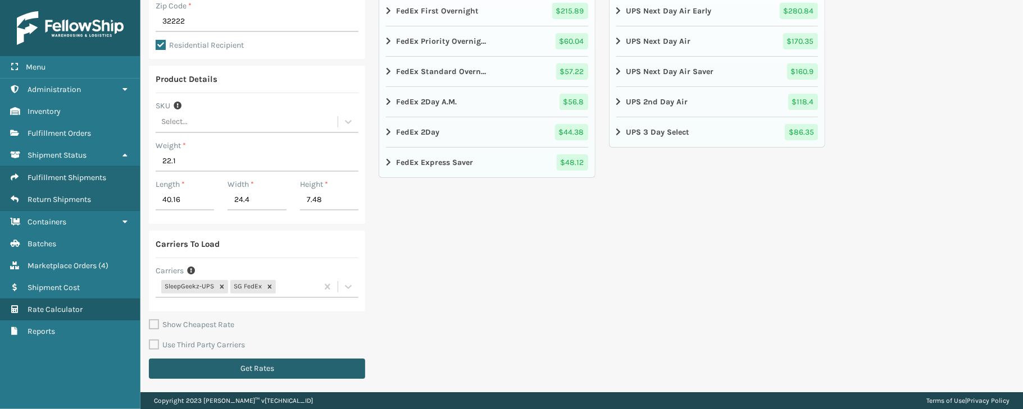
click at [347, 361] on button "Get Rates" at bounding box center [257, 369] width 216 height 20
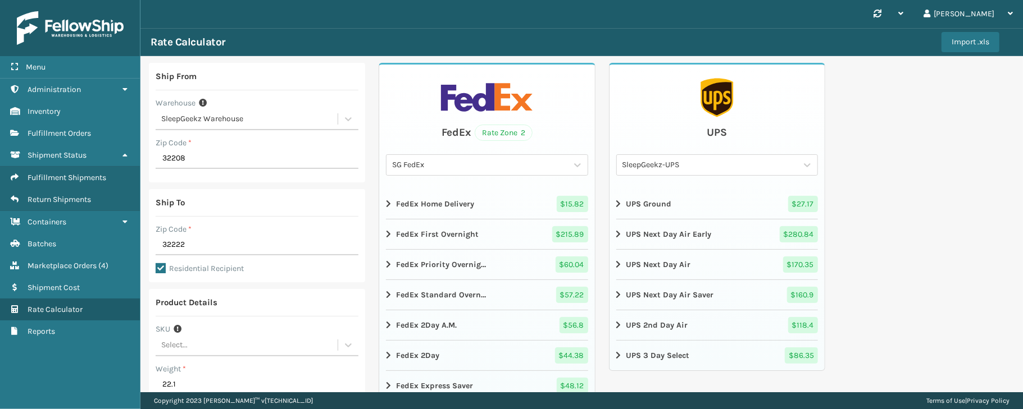
click at [89, 376] on div "Menu Containers Administration Containers Inventory Containers Fulfillment Orde…" at bounding box center [70, 204] width 140 height 409
drag, startPoint x: 194, startPoint y: 243, endPoint x: 145, endPoint y: 245, distance: 48.9
click at [145, 245] on div "Ship From Warehouse SleepGeekz Warehouse Zip Code * 32208 Ship To Zip Code * 32…" at bounding box center [581, 336] width 882 height 560
type input "29044"
click at [881, 201] on div "Ship From Warehouse SleepGeekz Warehouse Zip Code * 32208 Ship To Zip Code * 29…" at bounding box center [581, 336] width 882 height 560
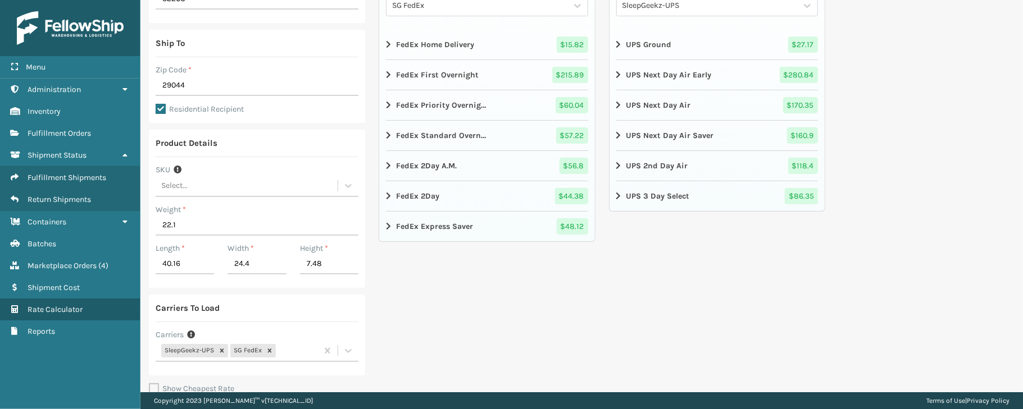
scroll to position [224, 0]
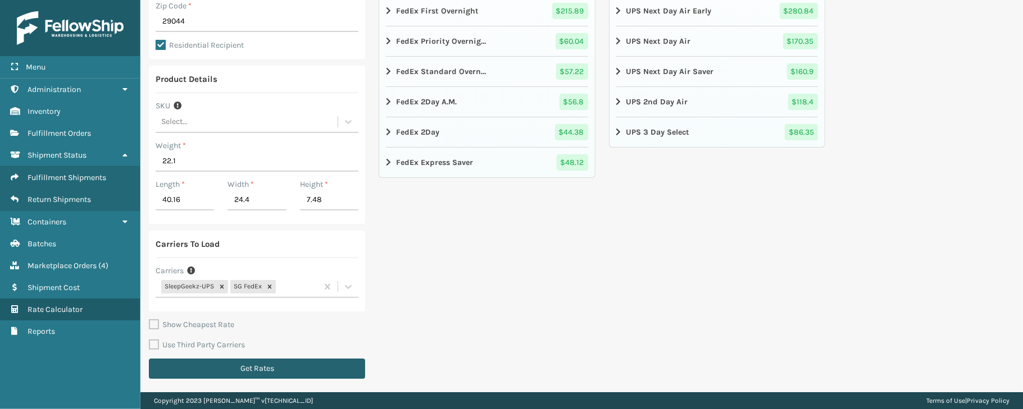
click at [192, 372] on button "Get Rates" at bounding box center [257, 369] width 216 height 20
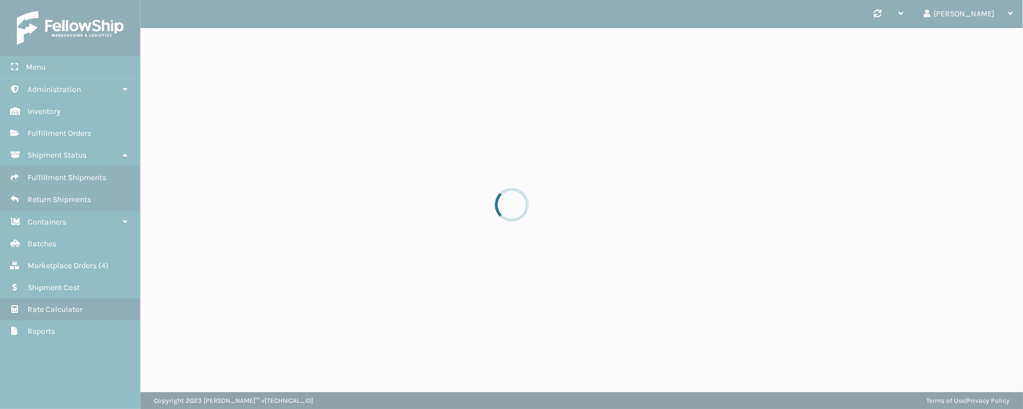
scroll to position [0, 0]
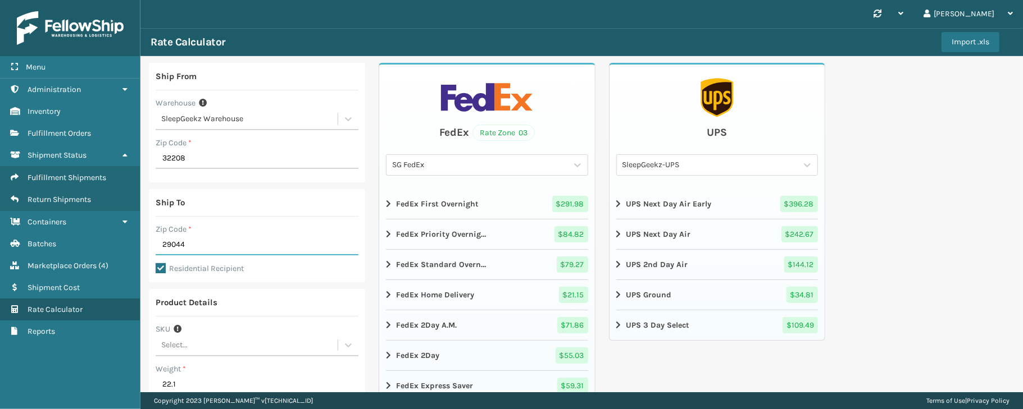
drag, startPoint x: 193, startPoint y: 241, endPoint x: 147, endPoint y: 239, distance: 46.1
click at [147, 239] on div "Ship From Warehouse SleepGeekz Warehouse Zip Code * 32208 Ship To Zip Code * 29…" at bounding box center [581, 336] width 882 height 560
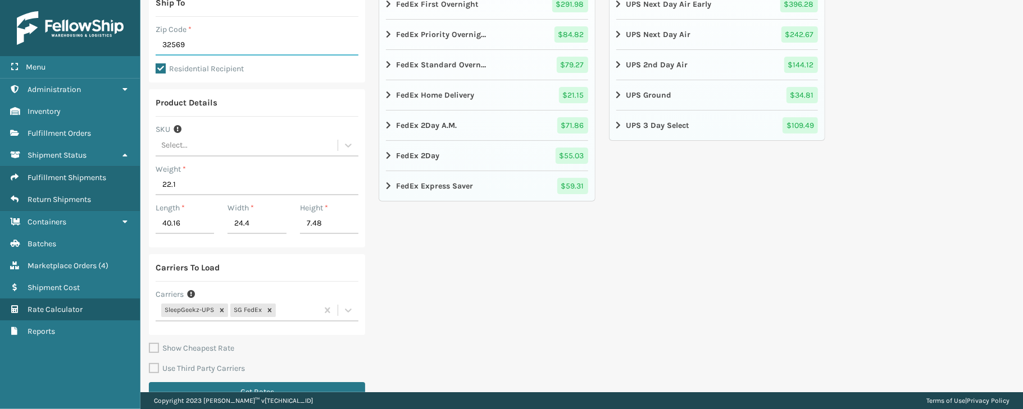
scroll to position [218, 0]
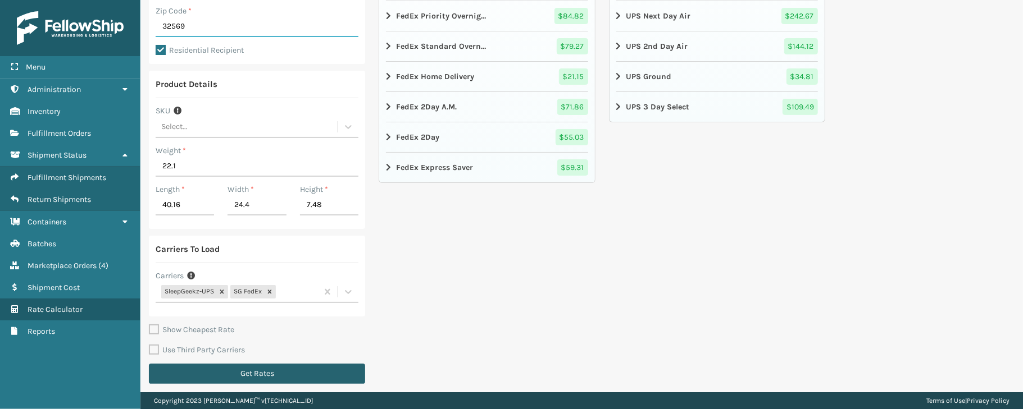
type input "32569"
click at [298, 367] on button "Get Rates" at bounding box center [257, 374] width 216 height 20
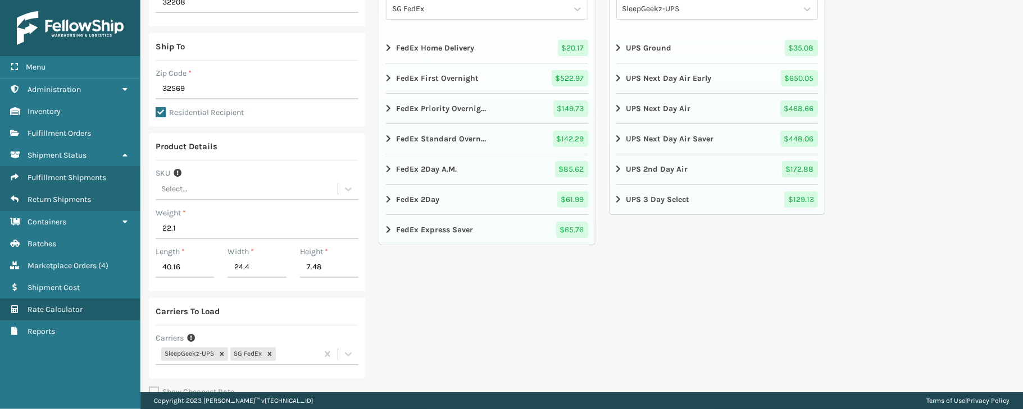
scroll to position [158, 0]
drag, startPoint x: 194, startPoint y: 88, endPoint x: 144, endPoint y: 84, distance: 50.7
click at [144, 84] on div "Ship From Warehouse SleepGeekz Warehouse Zip Code * 32208 Ship To Zip Code * 32…" at bounding box center [581, 178] width 882 height 560
type input "32222"
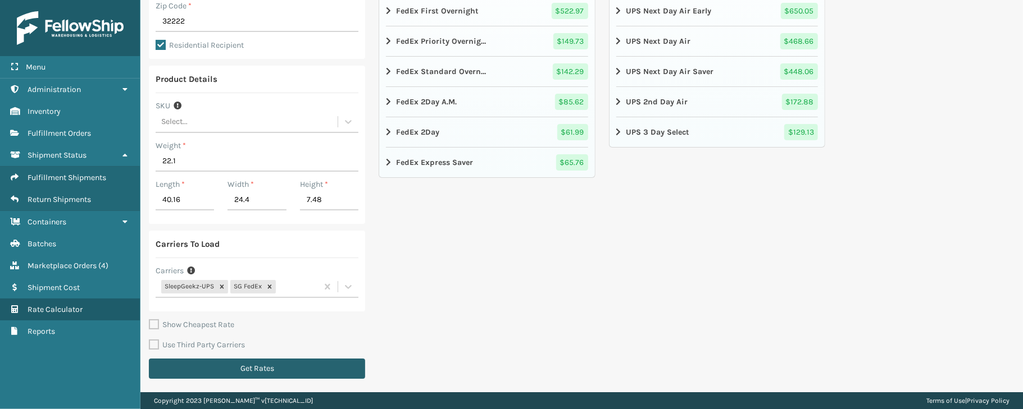
click at [333, 372] on button "Get Rates" at bounding box center [257, 369] width 216 height 20
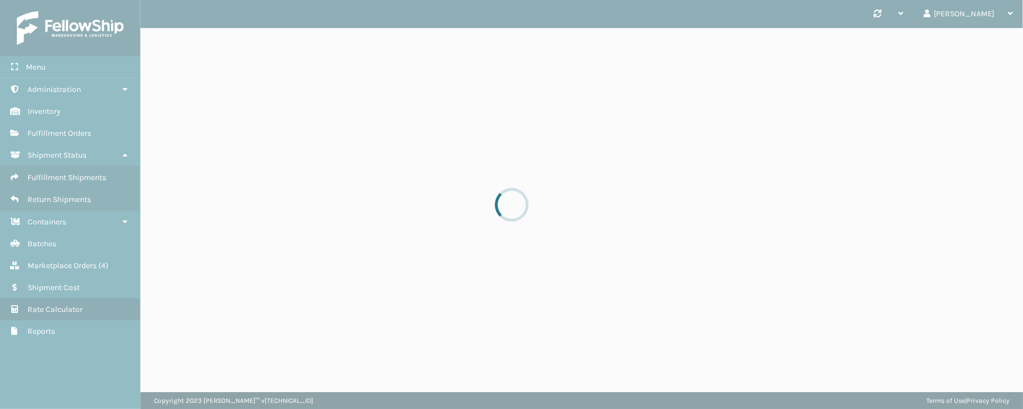
scroll to position [0, 0]
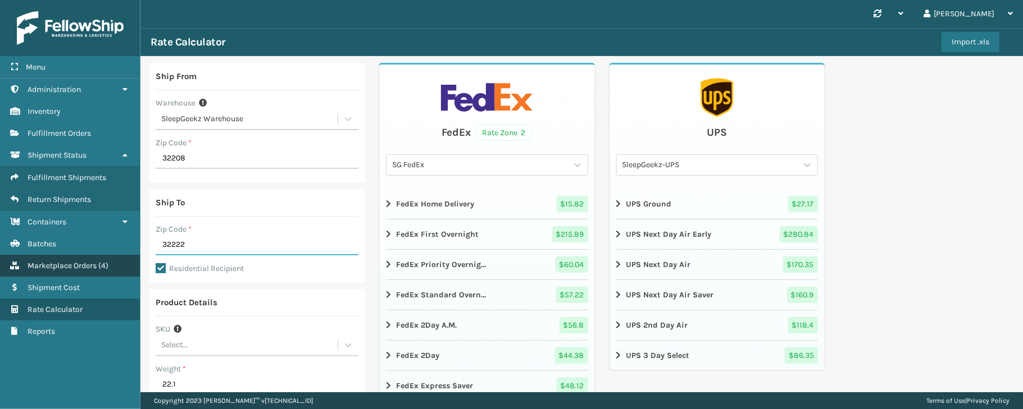
drag, startPoint x: 207, startPoint y: 252, endPoint x: 125, endPoint y: 261, distance: 82.4
click at [125, 0] on div "Menu Containers Administration Containers Inventory Containers Fulfillment Orde…" at bounding box center [511, 0] width 1023 height 0
type input "29044"
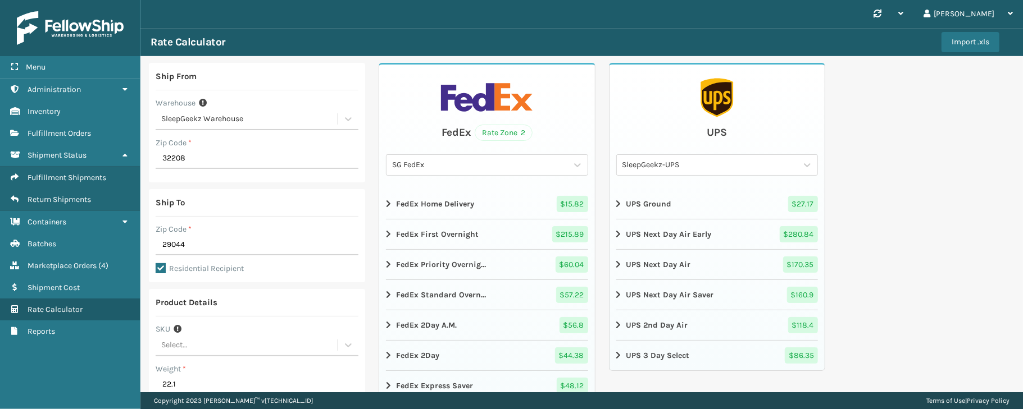
click at [937, 210] on div "Ship From Warehouse SleepGeekz Warehouse Zip Code * 32208 Ship To Zip Code * 29…" at bounding box center [581, 336] width 882 height 560
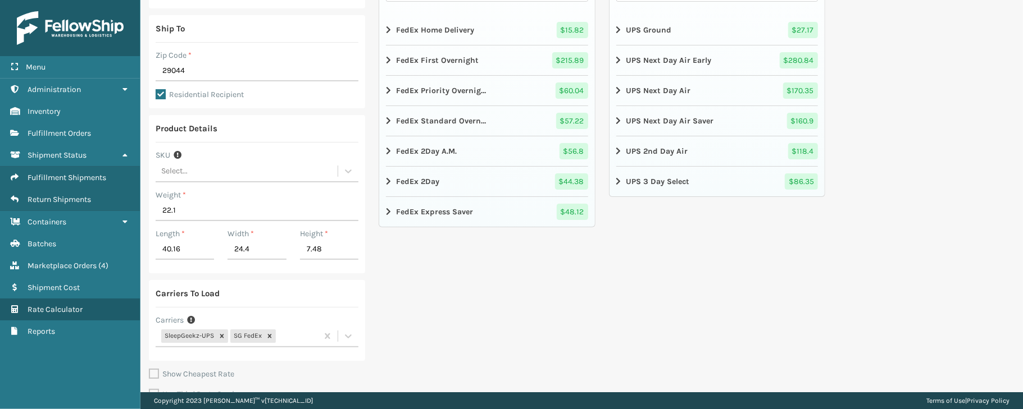
scroll to position [205, 0]
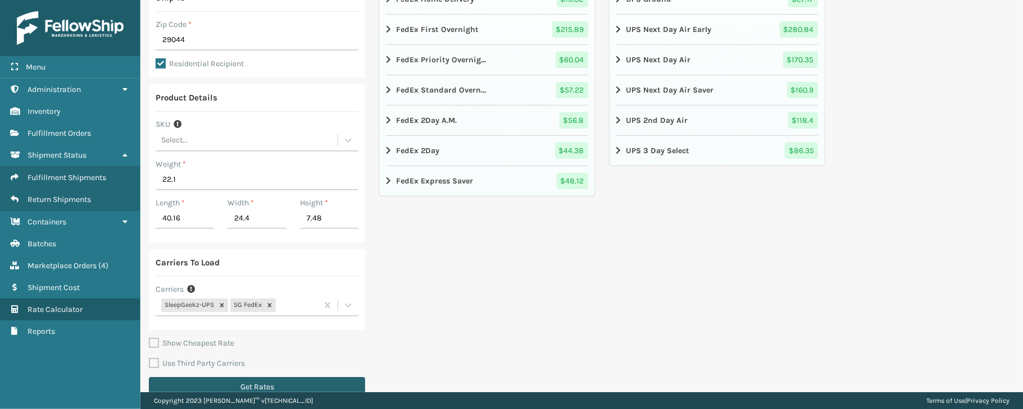
click at [353, 389] on button "Get Rates" at bounding box center [257, 387] width 216 height 20
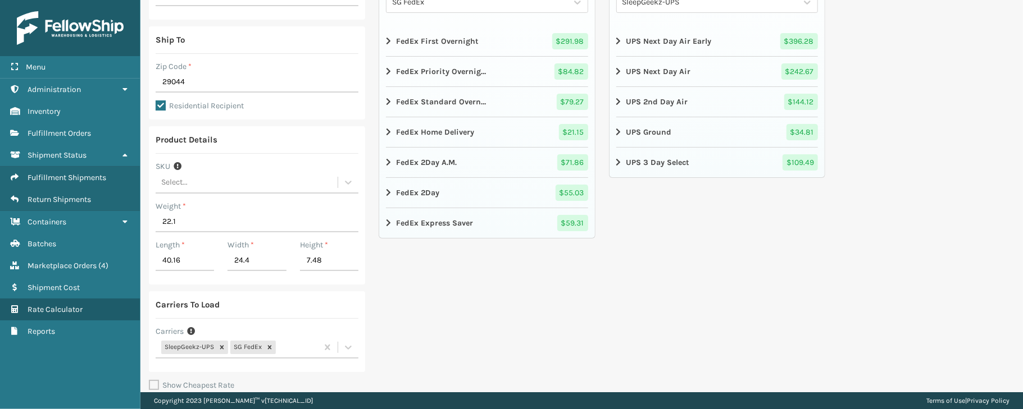
scroll to position [202, 0]
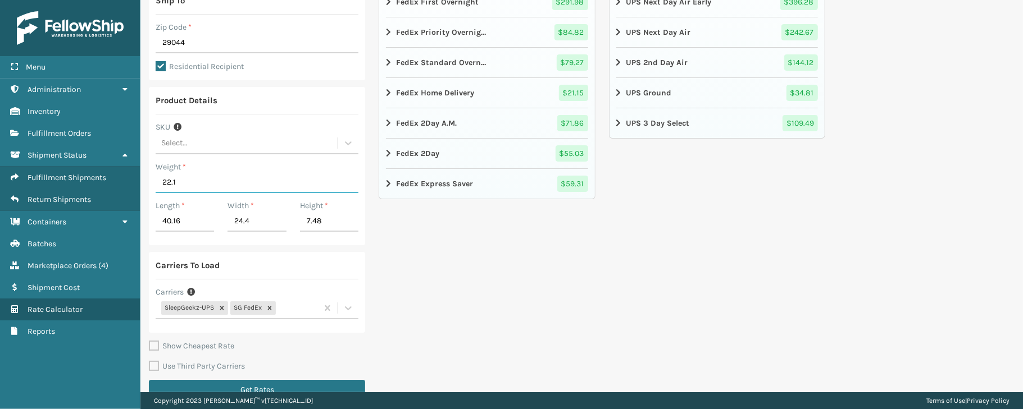
drag, startPoint x: 184, startPoint y: 182, endPoint x: 152, endPoint y: 189, distance: 33.3
click at [152, 189] on div "Product Details SKU Select... Weight * 22.1 Length * 40.16 Width * 24.4 Height …" at bounding box center [257, 166] width 216 height 158
type input "19.85"
click at [470, 277] on div "FedEx Rate Zone 03 SG FedEx FedEx First Overnight $ 291.98 FedEx Priority Overn…" at bounding box center [487, 134] width 216 height 546
click at [199, 225] on input "40.16" at bounding box center [185, 222] width 58 height 20
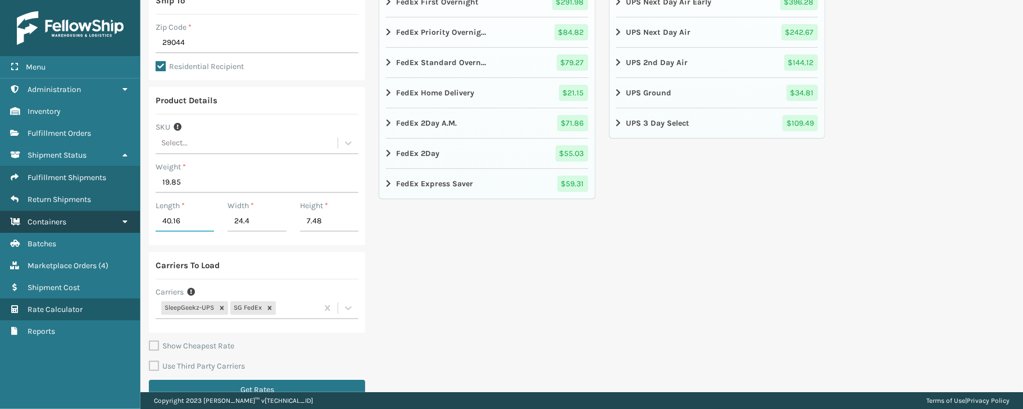
drag, startPoint x: 188, startPoint y: 225, endPoint x: 113, endPoint y: 234, distance: 75.2
click at [113, 0] on div "Menu Containers Administration Containers Inventory Containers Fulfillment Orde…" at bounding box center [511, 0] width 1023 height 0
type input "32.28"
click at [448, 286] on div "FedEx Rate Zone 03 SG FedEx FedEx First Overnight $ 291.98 FedEx Priority Overn…" at bounding box center [487, 134] width 216 height 546
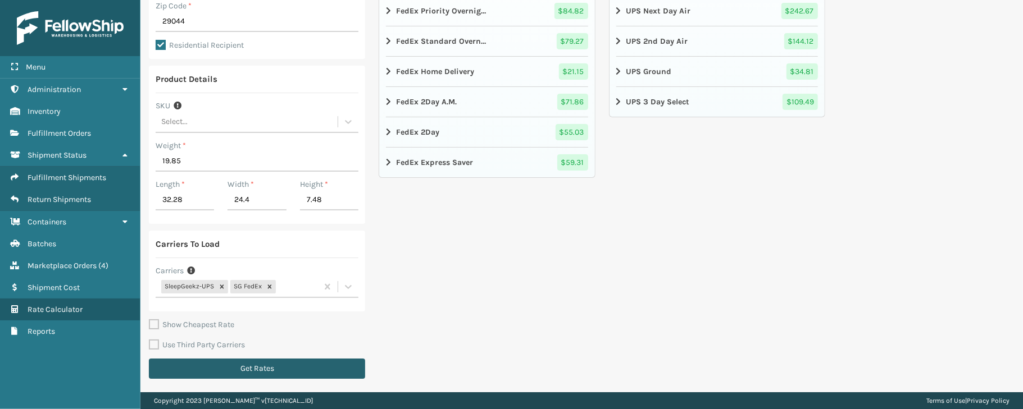
click at [322, 363] on button "Get Rates" at bounding box center [257, 369] width 216 height 20
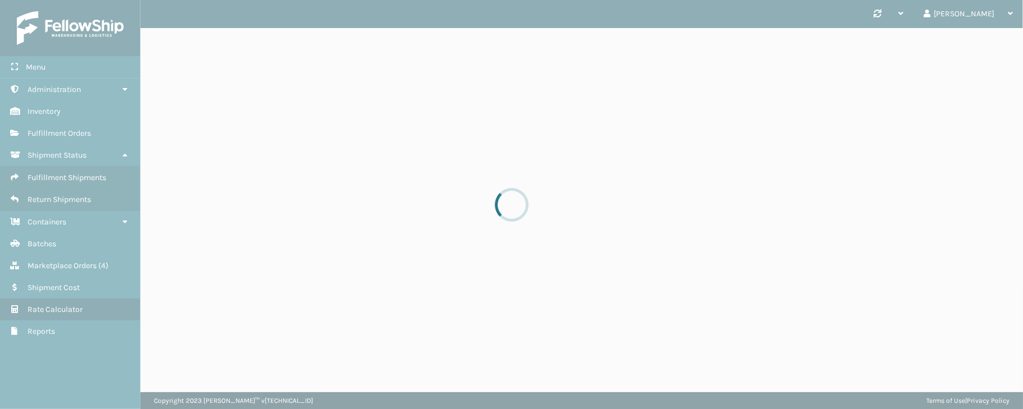
scroll to position [0, 0]
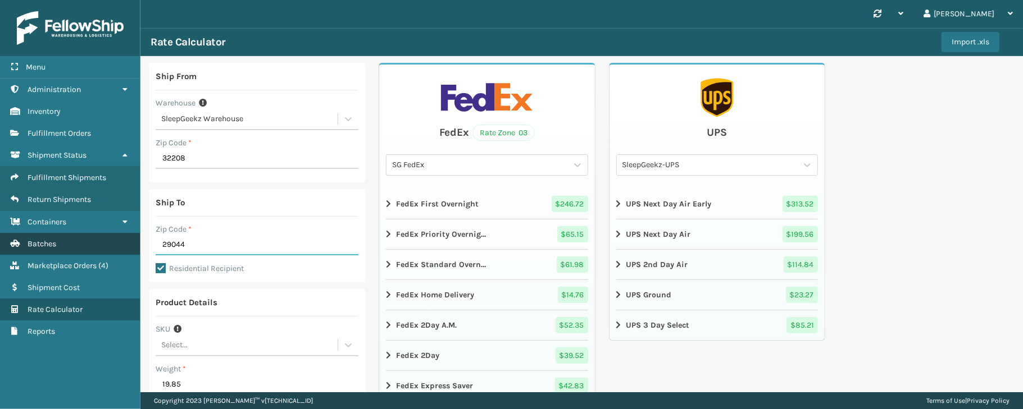
drag, startPoint x: 191, startPoint y: 237, endPoint x: 118, endPoint y: 243, distance: 73.2
click at [118, 0] on div "Menu Containers Administration Containers Inventory Containers Fulfillment Orde…" at bounding box center [511, 0] width 1023 height 0
type input "32222"
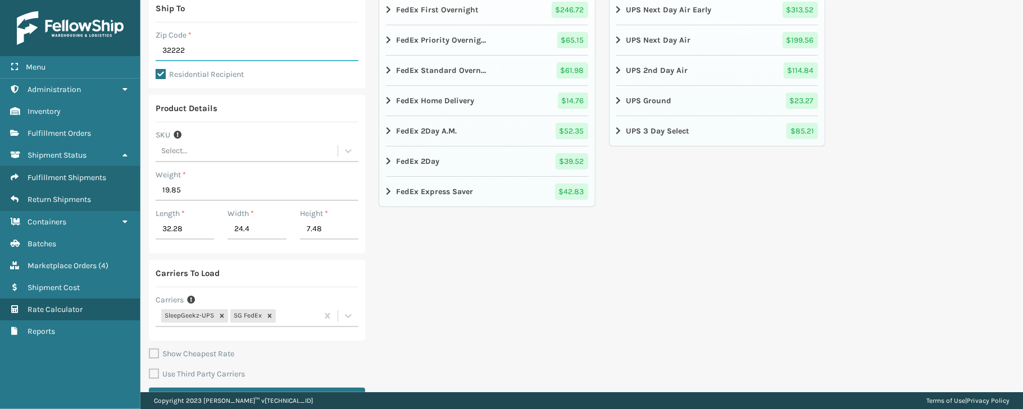
scroll to position [224, 0]
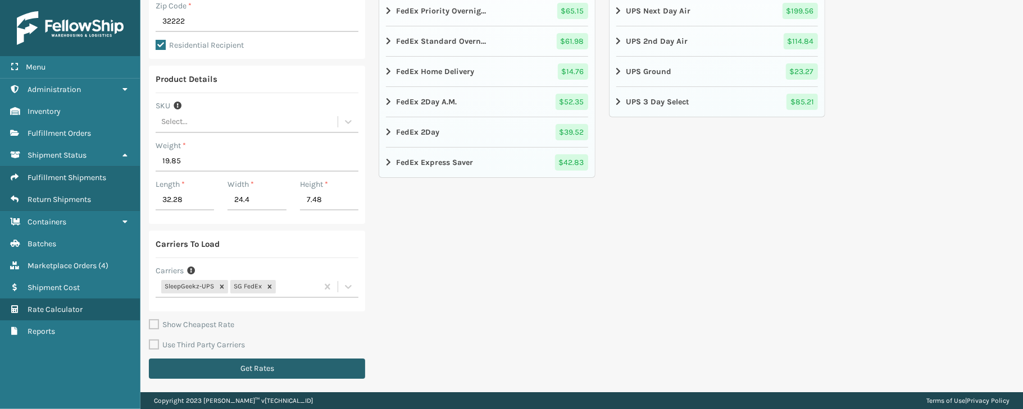
click at [311, 373] on button "Get Rates" at bounding box center [257, 369] width 216 height 20
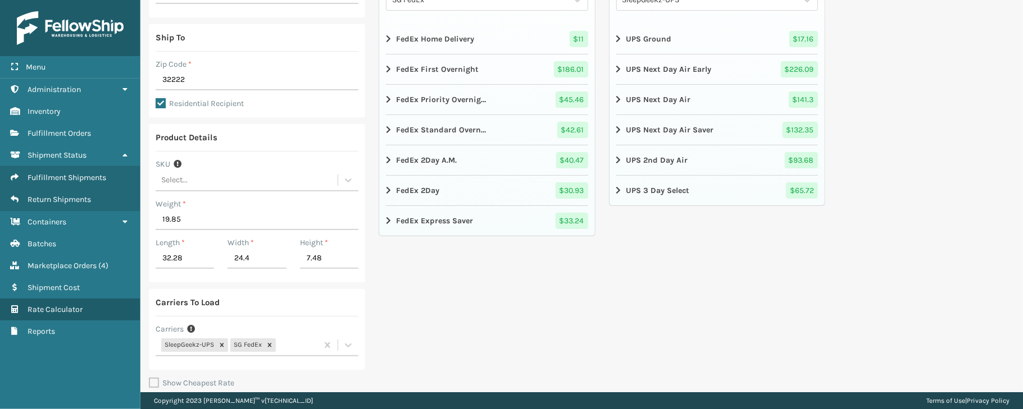
scroll to position [189, 0]
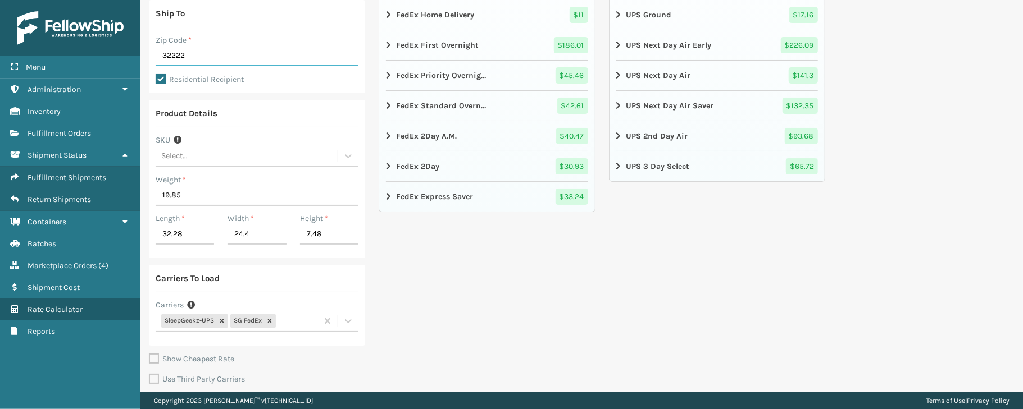
drag, startPoint x: 199, startPoint y: 54, endPoint x: 142, endPoint y: 66, distance: 58.1
click at [142, 66] on div "Ship From Warehouse SleepGeekz Warehouse Zip Code * 32208 Ship To Zip Code * 32…" at bounding box center [581, 147] width 882 height 560
type input "32569"
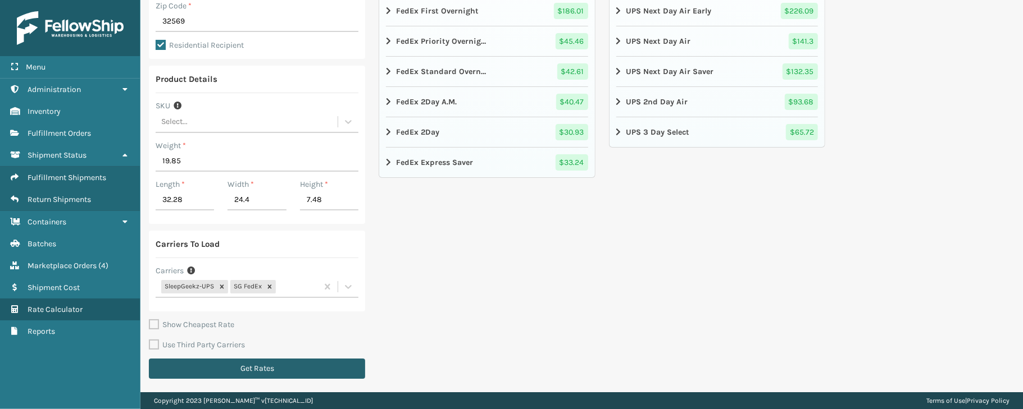
click at [282, 369] on button "Get Rates" at bounding box center [257, 369] width 216 height 20
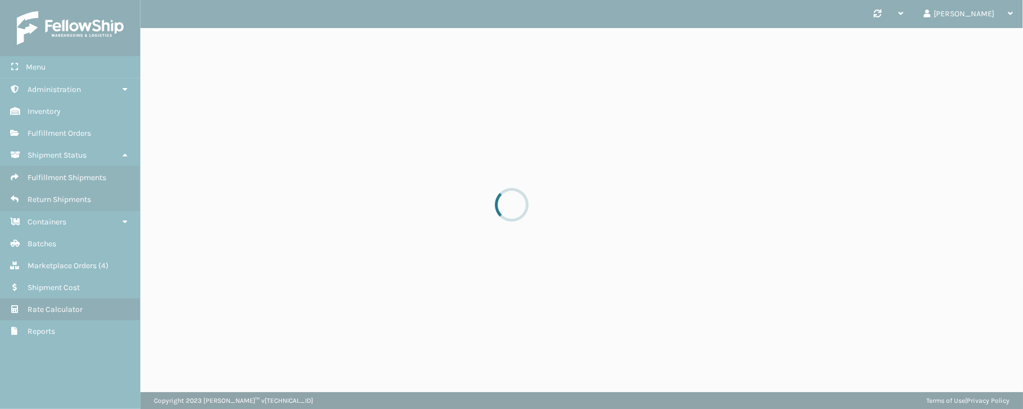
scroll to position [0, 0]
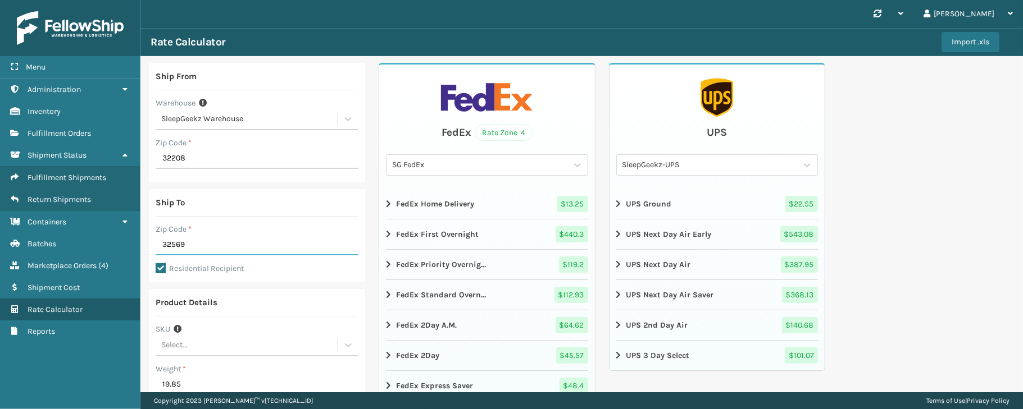
drag, startPoint x: 190, startPoint y: 249, endPoint x: 140, endPoint y: 255, distance: 50.3
click at [140, 255] on div "Ship From Warehouse SleepGeekz Warehouse Zip Code * 32208 Ship To Zip Code * 32…" at bounding box center [581, 336] width 882 height 560
click at [893, 186] on div "Ship From Warehouse SleepGeekz Warehouse Zip Code * 32208 Ship To Zip Code * 32…" at bounding box center [581, 336] width 882 height 560
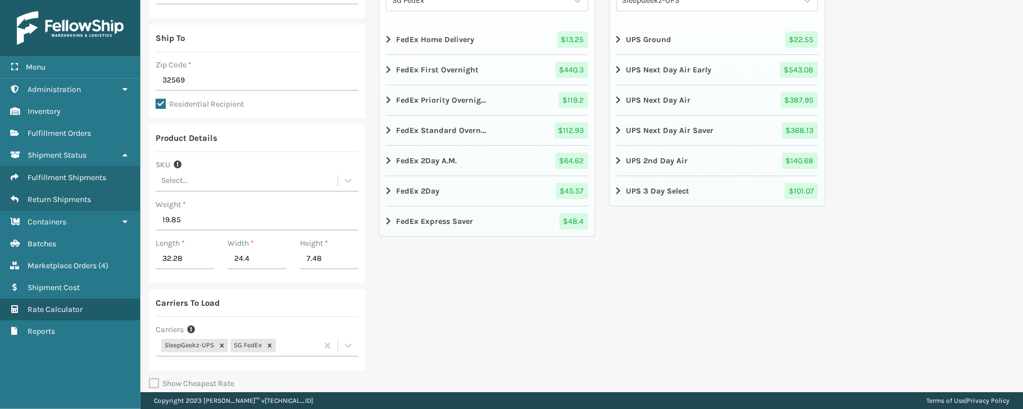
scroll to position [224, 0]
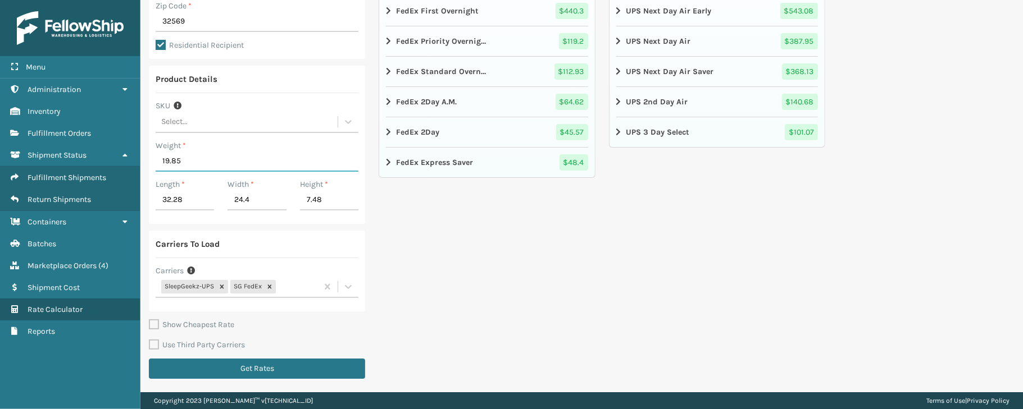
drag, startPoint x: 186, startPoint y: 165, endPoint x: 151, endPoint y: 165, distance: 35.4
click at [151, 165] on div "Product Details SKU Select... Weight * 19.85 Length * 32.28 Width * 24.4 Height…" at bounding box center [257, 145] width 216 height 158
type input "22.1"
click at [457, 257] on div "FedEx Rate Zone 4 SG FedEx FedEx Home Delivery $ 13.25 FedEx First Overnight $ …" at bounding box center [487, 112] width 216 height 546
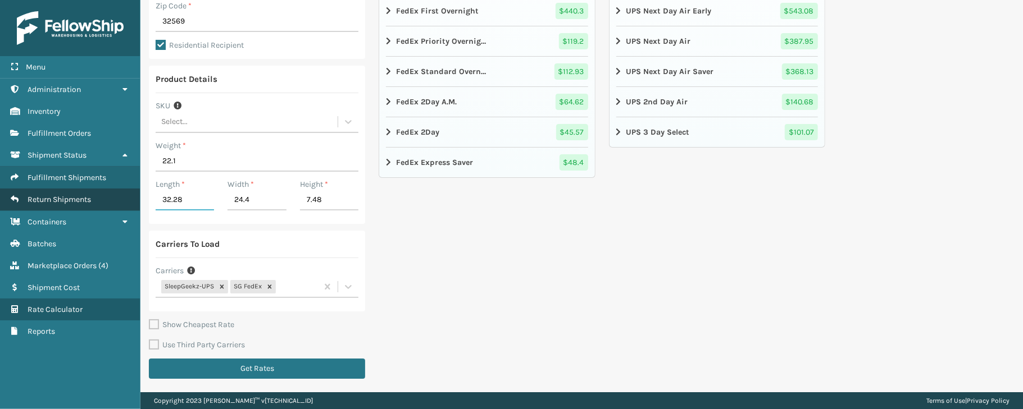
drag, startPoint x: 190, startPoint y: 200, endPoint x: 135, endPoint y: 201, distance: 55.1
click at [135, 0] on div "Menu Containers Administration Containers Inventory Containers Fulfillment Orde…" at bounding box center [511, 0] width 1023 height 0
type input "62.99"
click at [486, 266] on div "FedEx Rate Zone 4 SG FedEx FedEx Home Delivery $ 13.25 FedEx First Overnight $ …" at bounding box center [487, 112] width 216 height 546
drag, startPoint x: 324, startPoint y: 197, endPoint x: 302, endPoint y: 201, distance: 22.3
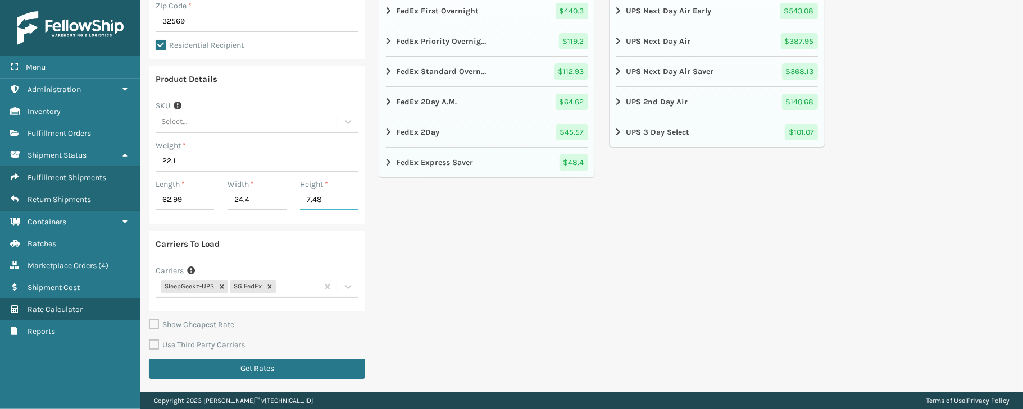
click at [302, 201] on input "7.48" at bounding box center [329, 200] width 58 height 20
type input "3.55"
click at [521, 275] on div "FedEx Rate Zone 4 SG FedEx FedEx Home Delivery $ 13.25 FedEx First Overnight $ …" at bounding box center [487, 112] width 216 height 546
click at [245, 373] on button "Get Rates" at bounding box center [257, 369] width 216 height 20
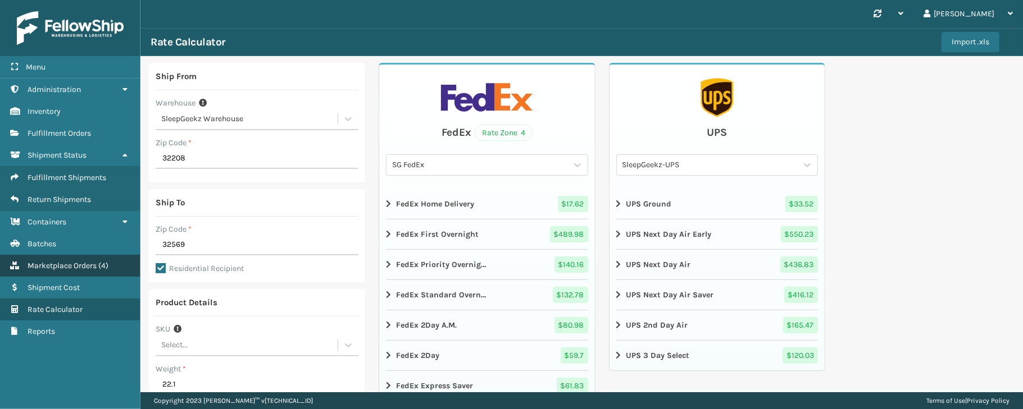
click at [74, 271] on span "Marketplace Orders" at bounding box center [62, 266] width 69 height 10
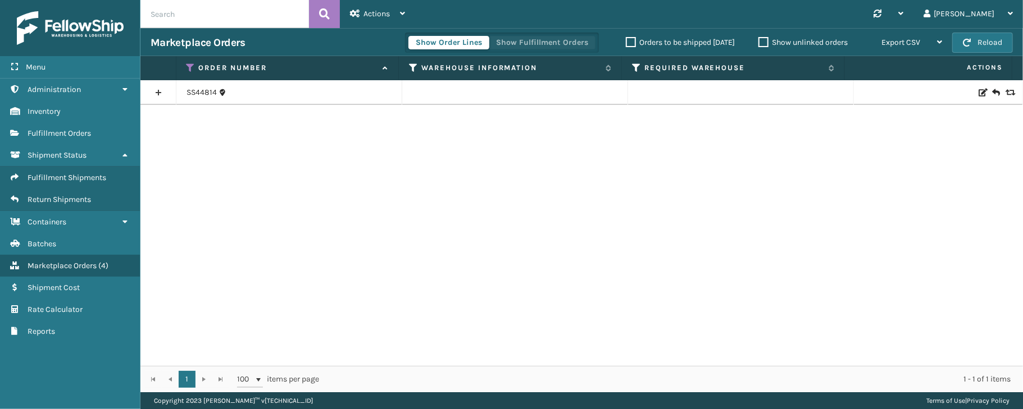
click at [530, 41] on button "Show Fulfillment Orders" at bounding box center [542, 42] width 107 height 13
click at [192, 63] on icon at bounding box center [190, 68] width 9 height 10
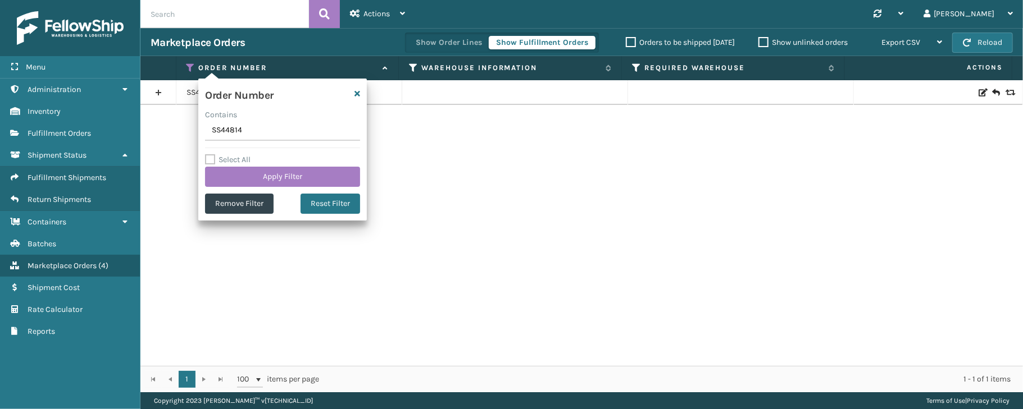
drag, startPoint x: 268, startPoint y: 124, endPoint x: 208, endPoint y: 131, distance: 60.5
click at [208, 131] on input "SS44814" at bounding box center [282, 131] width 155 height 20
type input "ss44254"
click at [284, 171] on button "Apply Filter" at bounding box center [282, 177] width 155 height 20
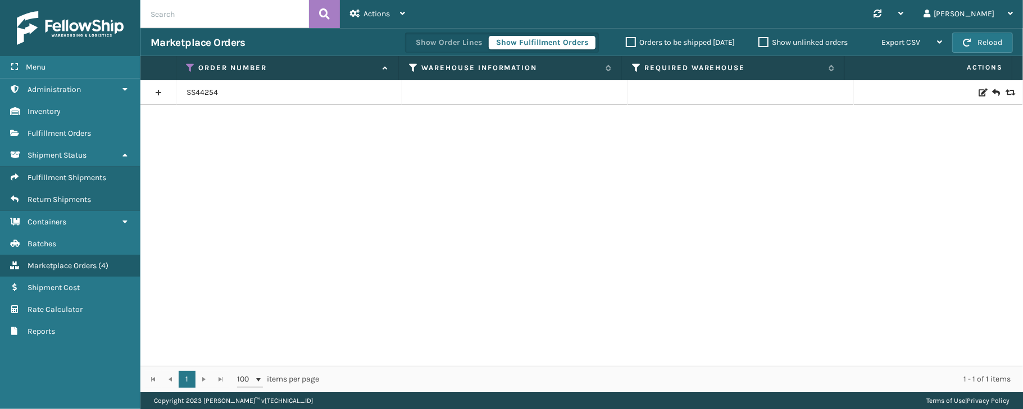
click at [153, 94] on link at bounding box center [157, 93] width 35 height 18
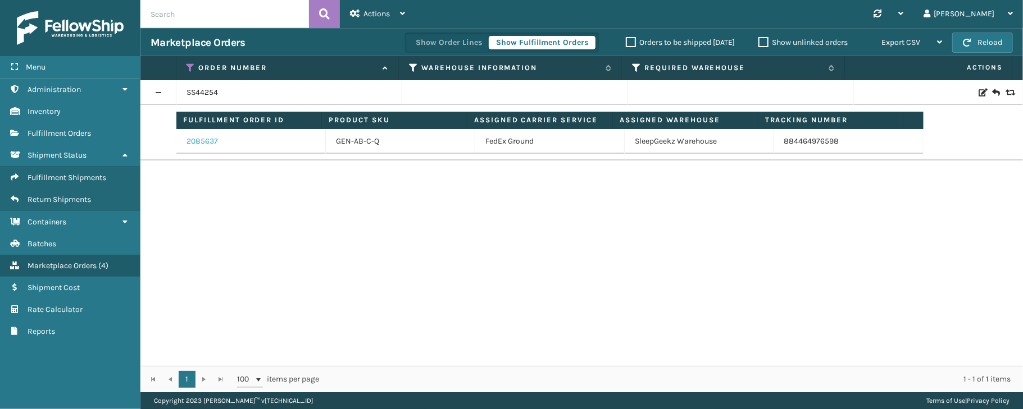
click at [189, 137] on link "2085637" at bounding box center [201, 141] width 31 height 11
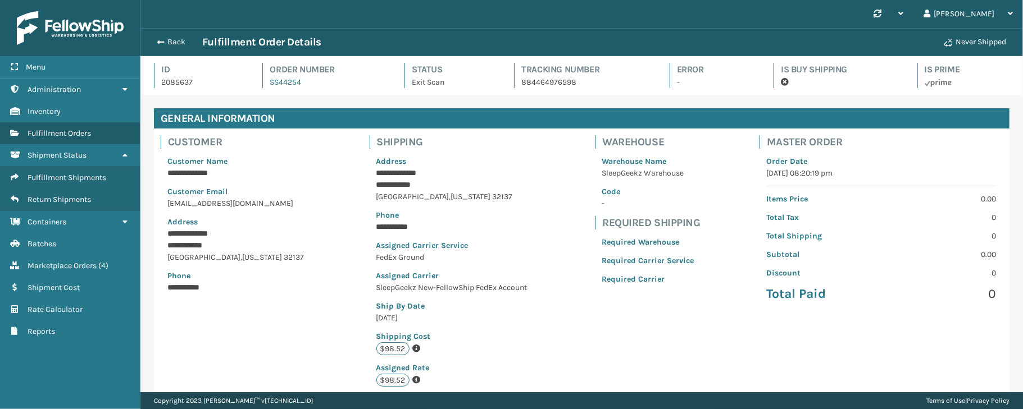
scroll to position [26, 882]
click at [101, 387] on div "Menu Administration Inventory Fulfillment Orders Shipment Status Fulfillment Sh…" at bounding box center [70, 204] width 140 height 409
